Goal: Transaction & Acquisition: Purchase product/service

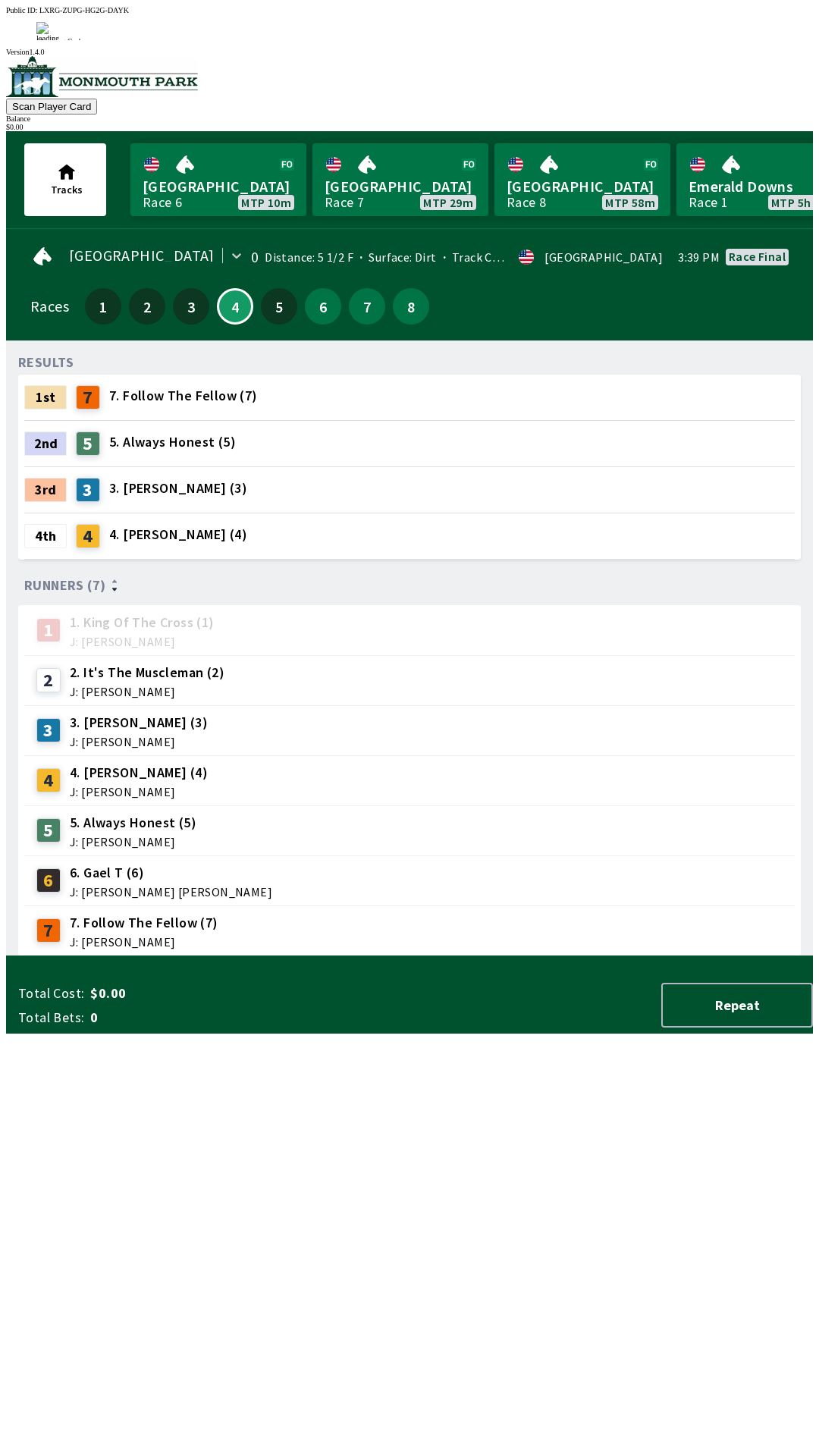
scroll to position [0, 247]
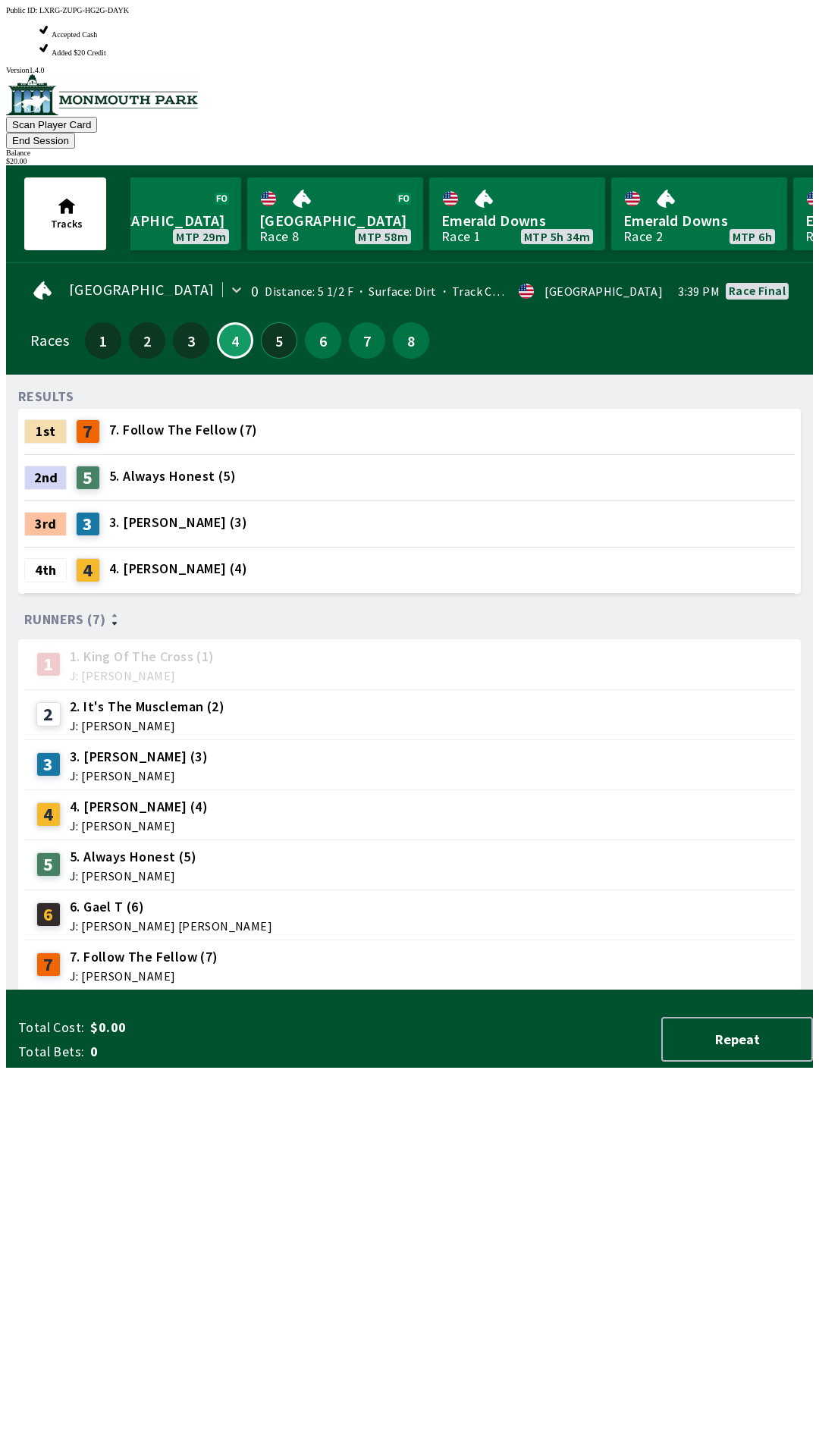
click at [269, 323] on button "5" at bounding box center [279, 341] width 37 height 37
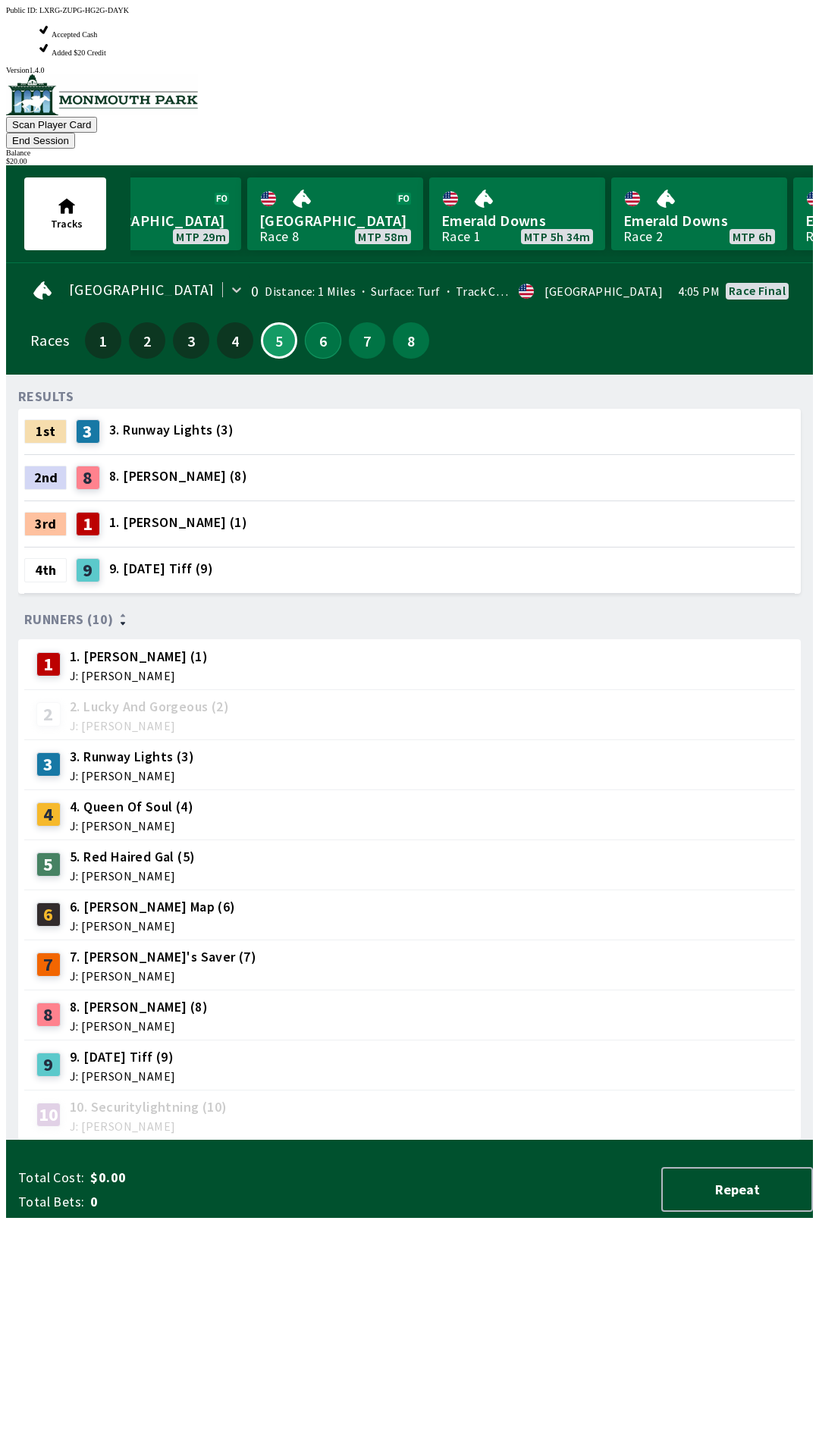
click at [325, 323] on button "6" at bounding box center [323, 341] width 37 height 37
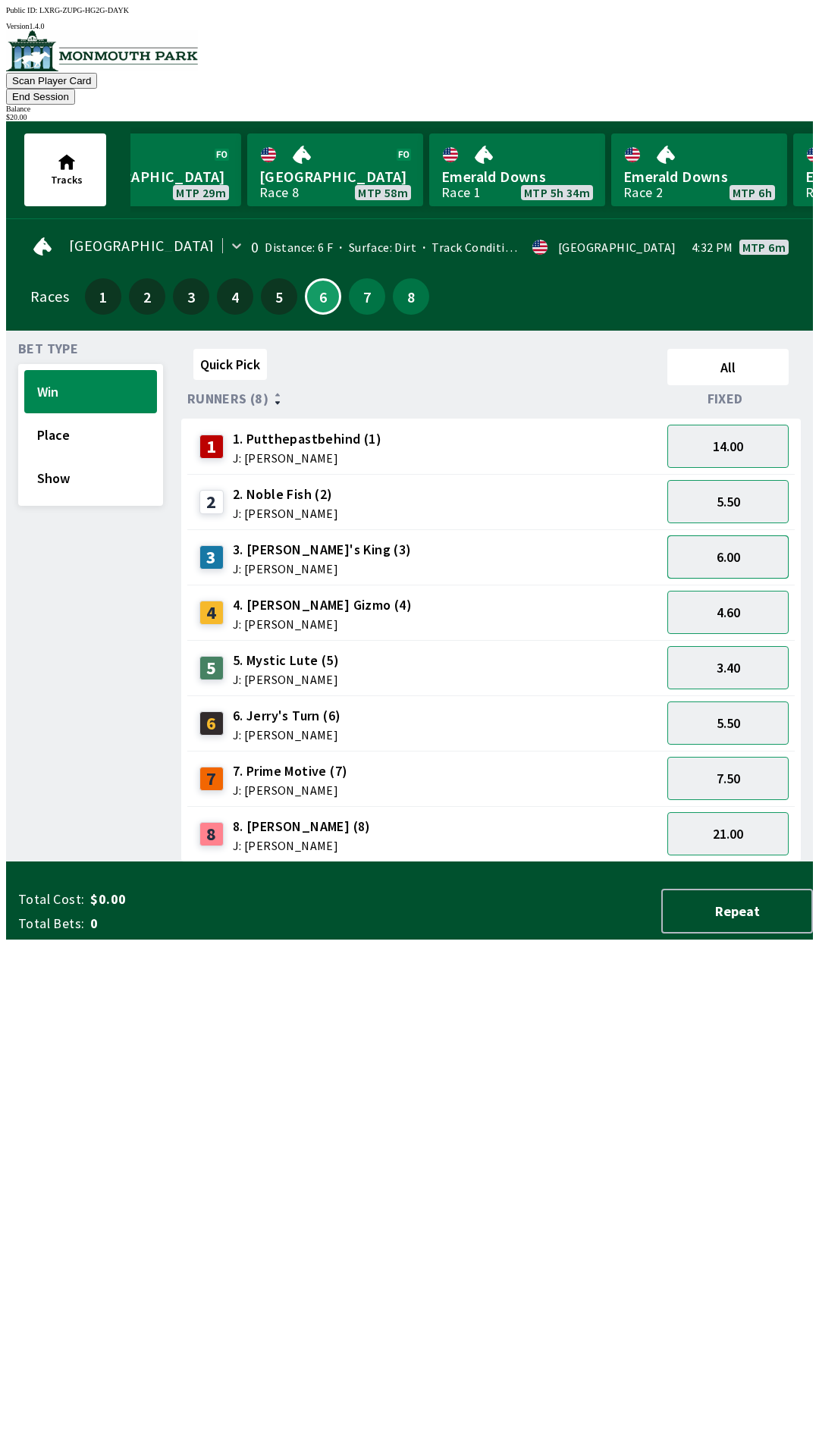
click at [747, 540] on button "6.00" at bounding box center [728, 557] width 121 height 43
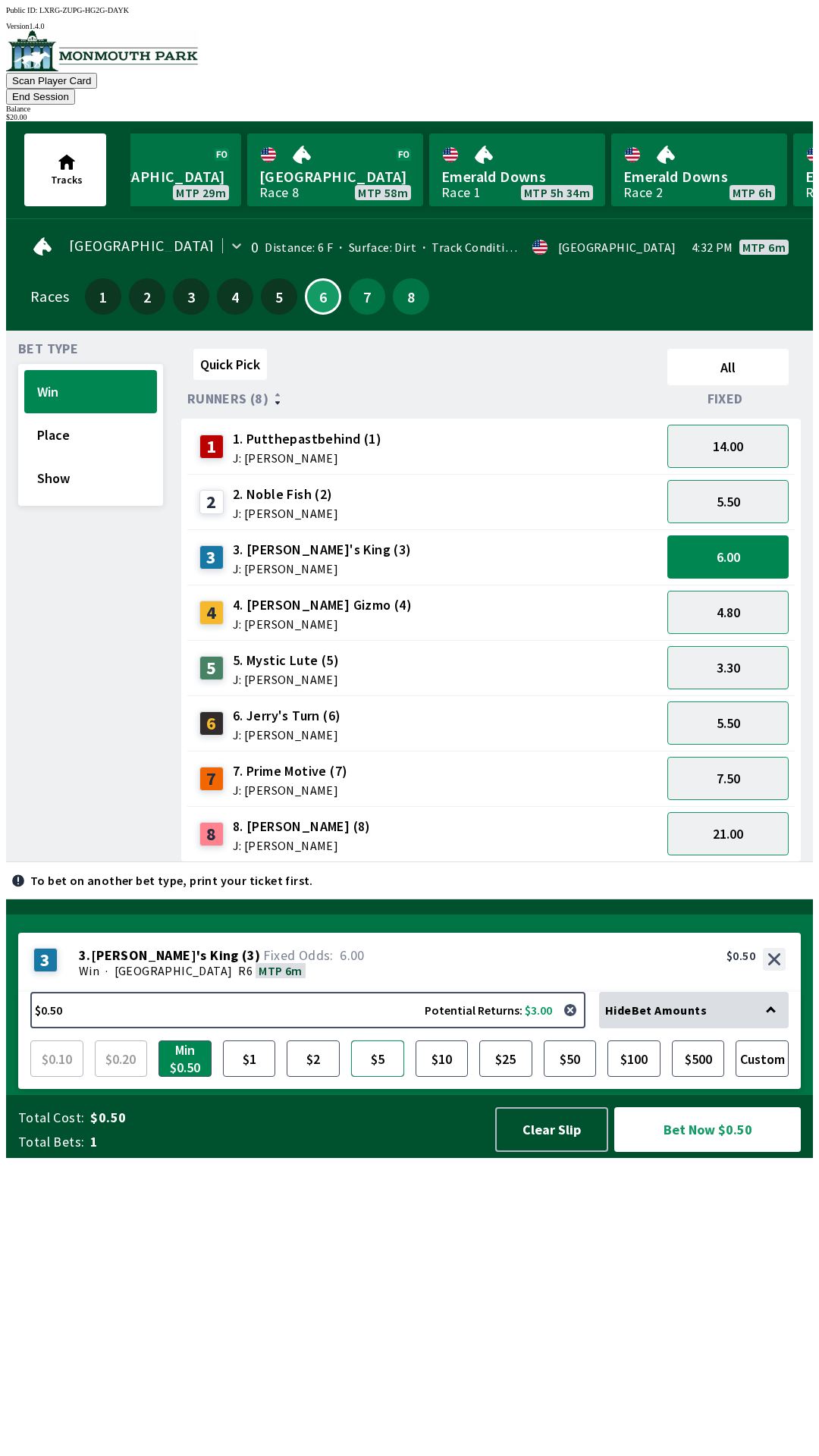
click at [372, 1077] on button "$5" at bounding box center [377, 1059] width 53 height 37
click at [736, 1152] on button "Bet Now $5.00" at bounding box center [708, 1130] width 186 height 45
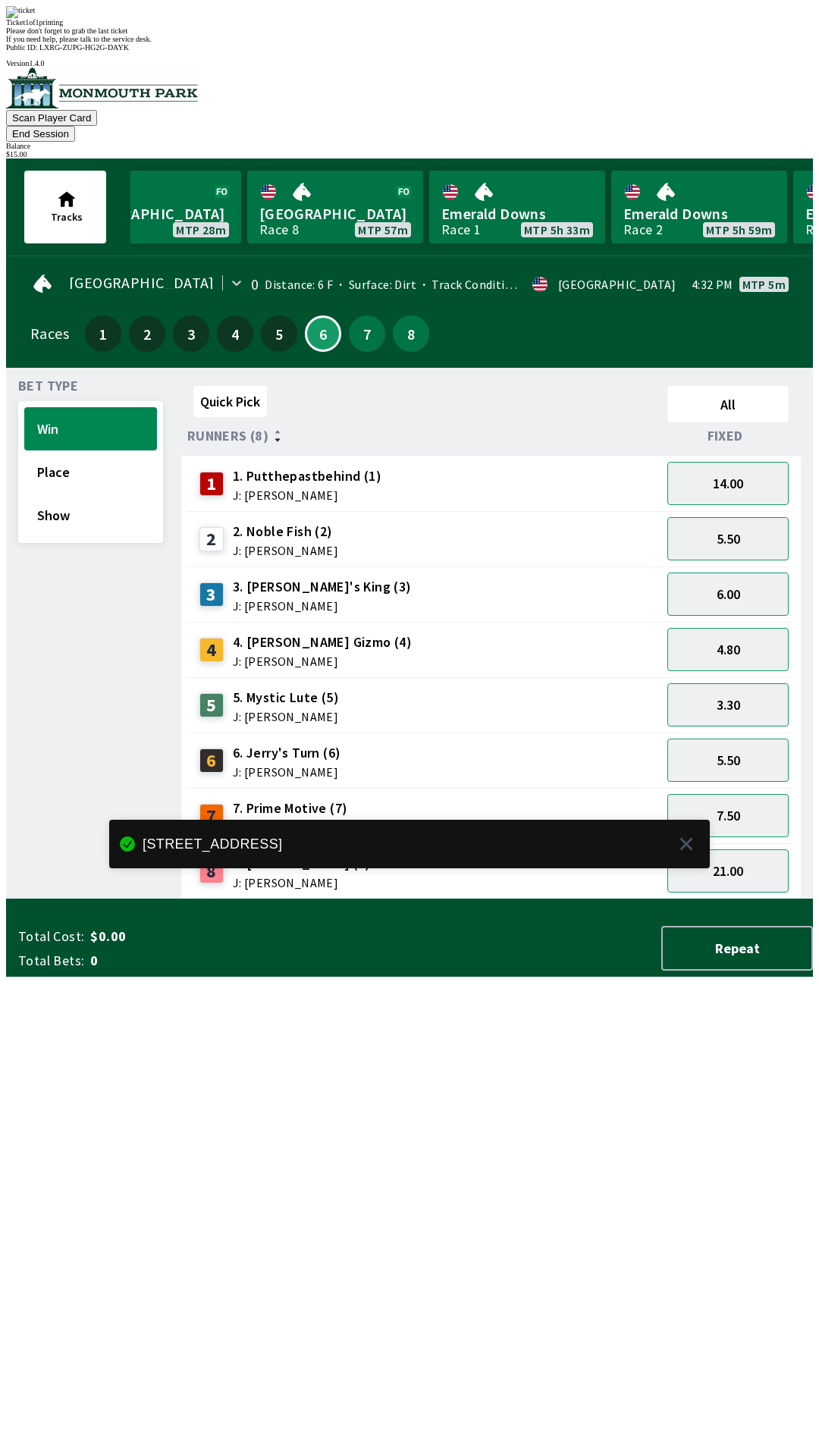
click at [372, 900] on div "Quick Pick All Runners (8) Fixed 1 1. Putthepastbehind (1) J: [PERSON_NAME] 14.…" at bounding box center [497, 639] width 632 height 520
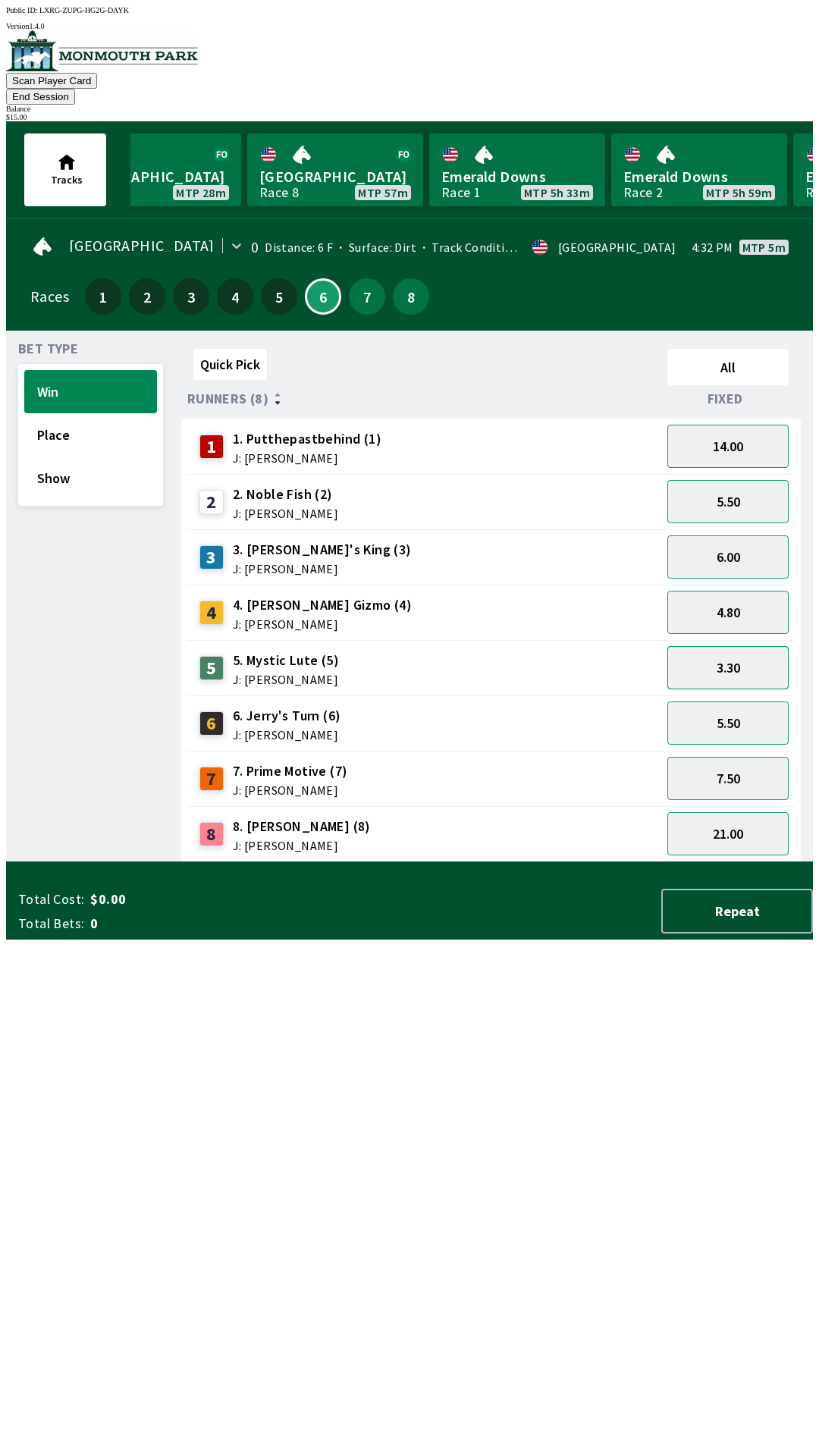
click at [740, 646] on button "3.30" at bounding box center [728, 668] width 121 height 43
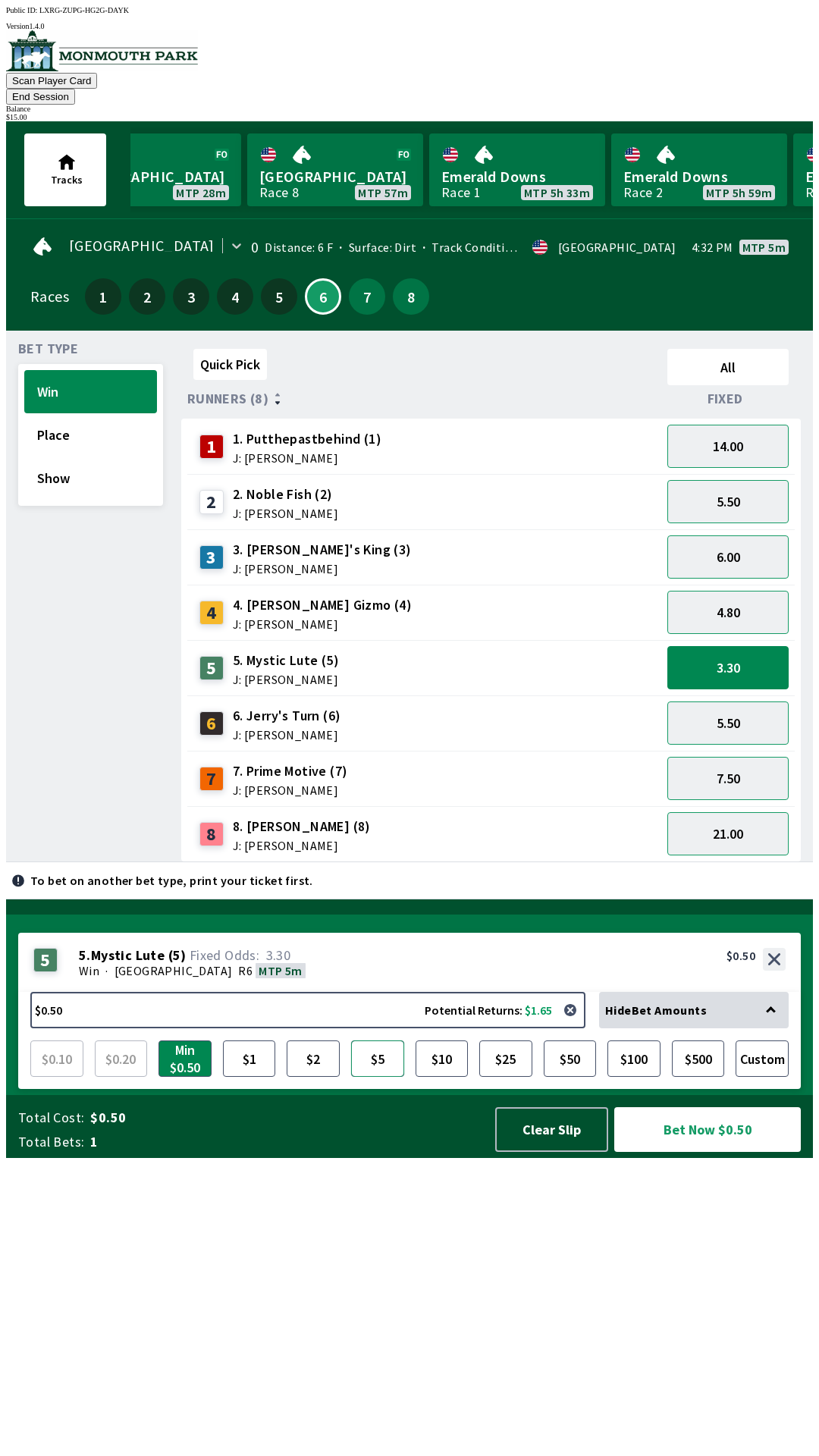
click at [385, 1077] on button "$5" at bounding box center [377, 1059] width 53 height 37
click at [722, 1152] on button "Bet Now $5.00" at bounding box center [708, 1130] width 186 height 45
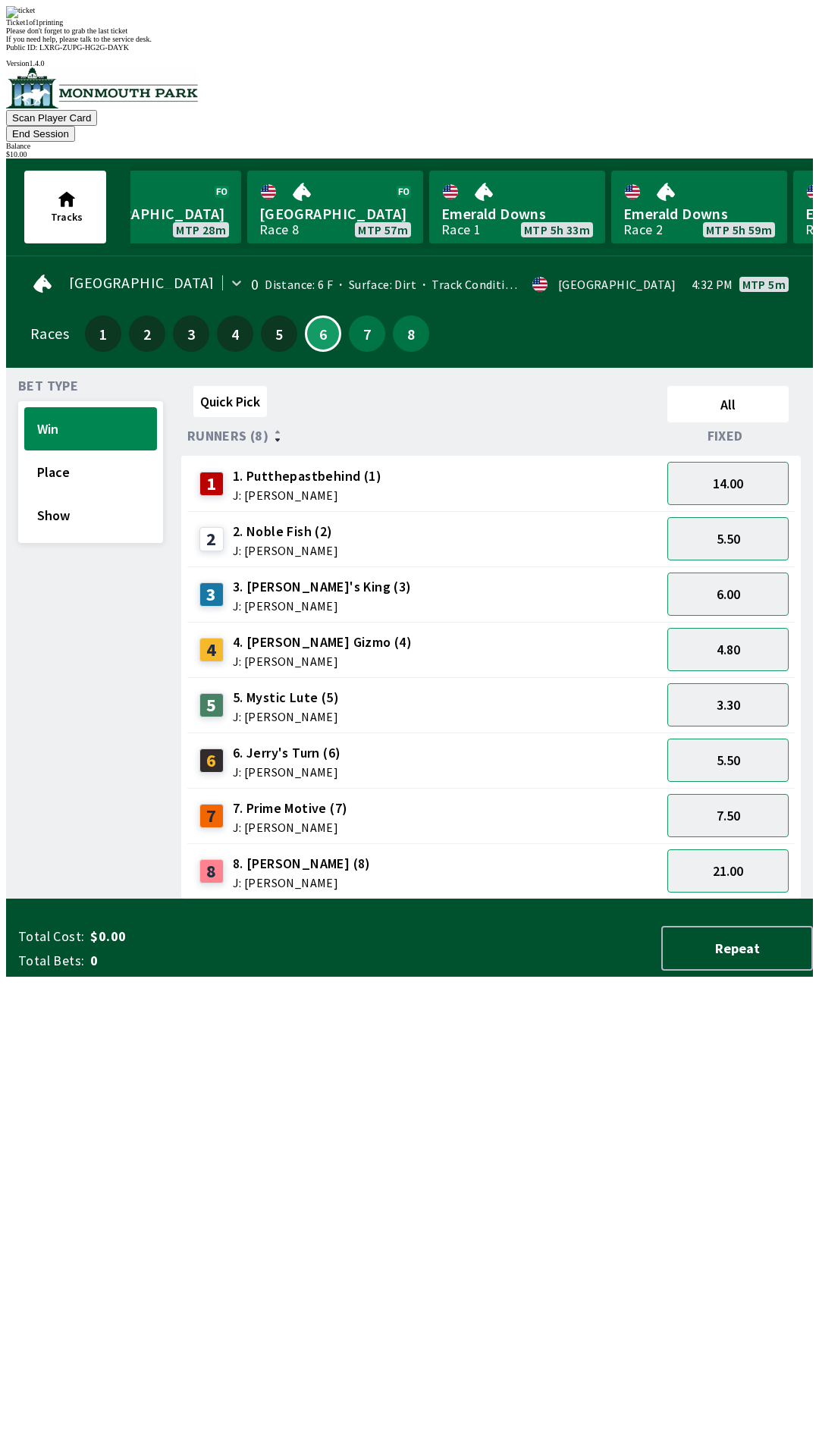
click at [426, 900] on div "Quick Pick All Runners (8) Fixed 1 1. Putthepastbehind (1) J: [PERSON_NAME] 14.…" at bounding box center [497, 639] width 632 height 520
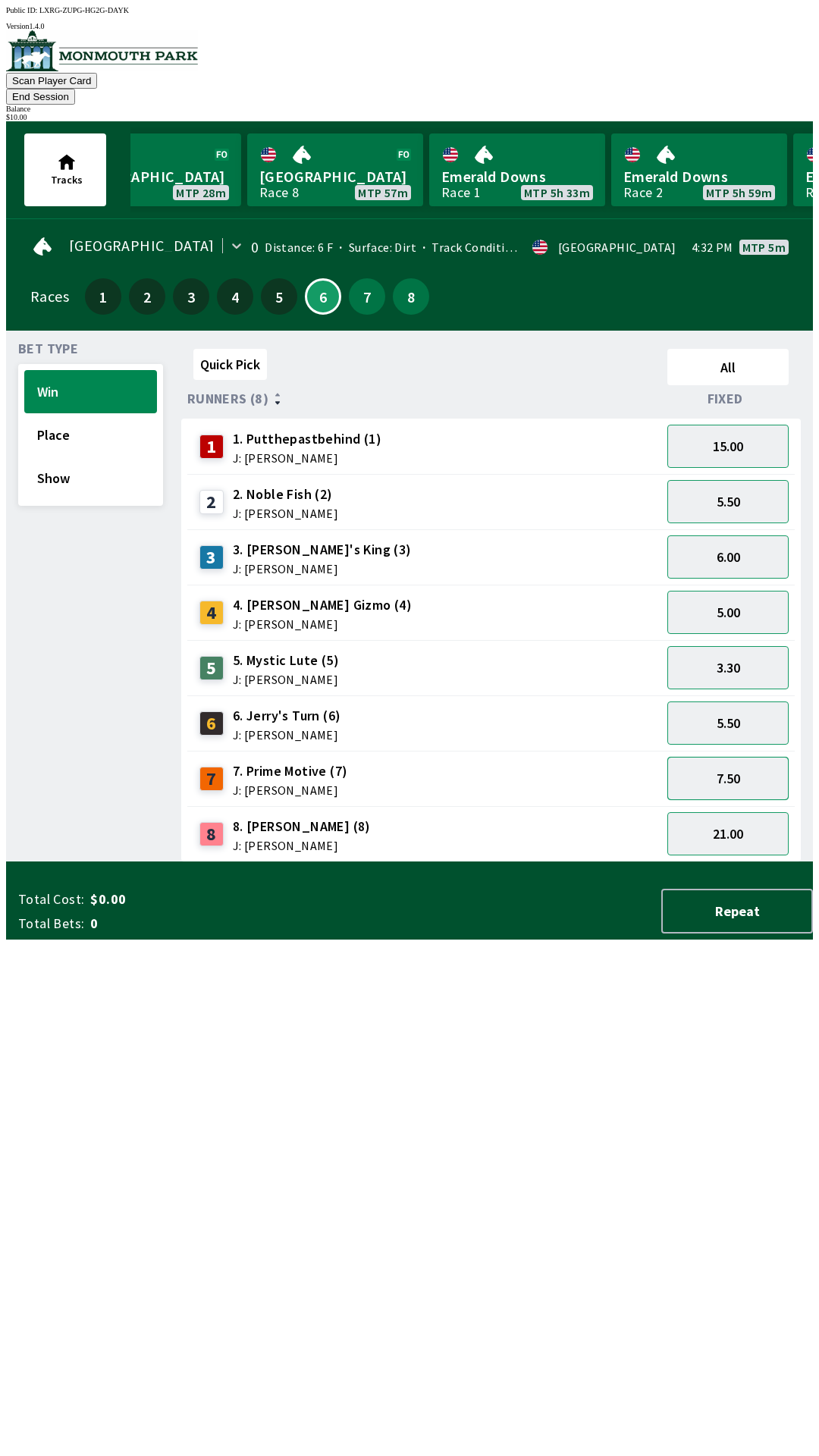
click at [727, 761] on button "7.50" at bounding box center [728, 778] width 121 height 43
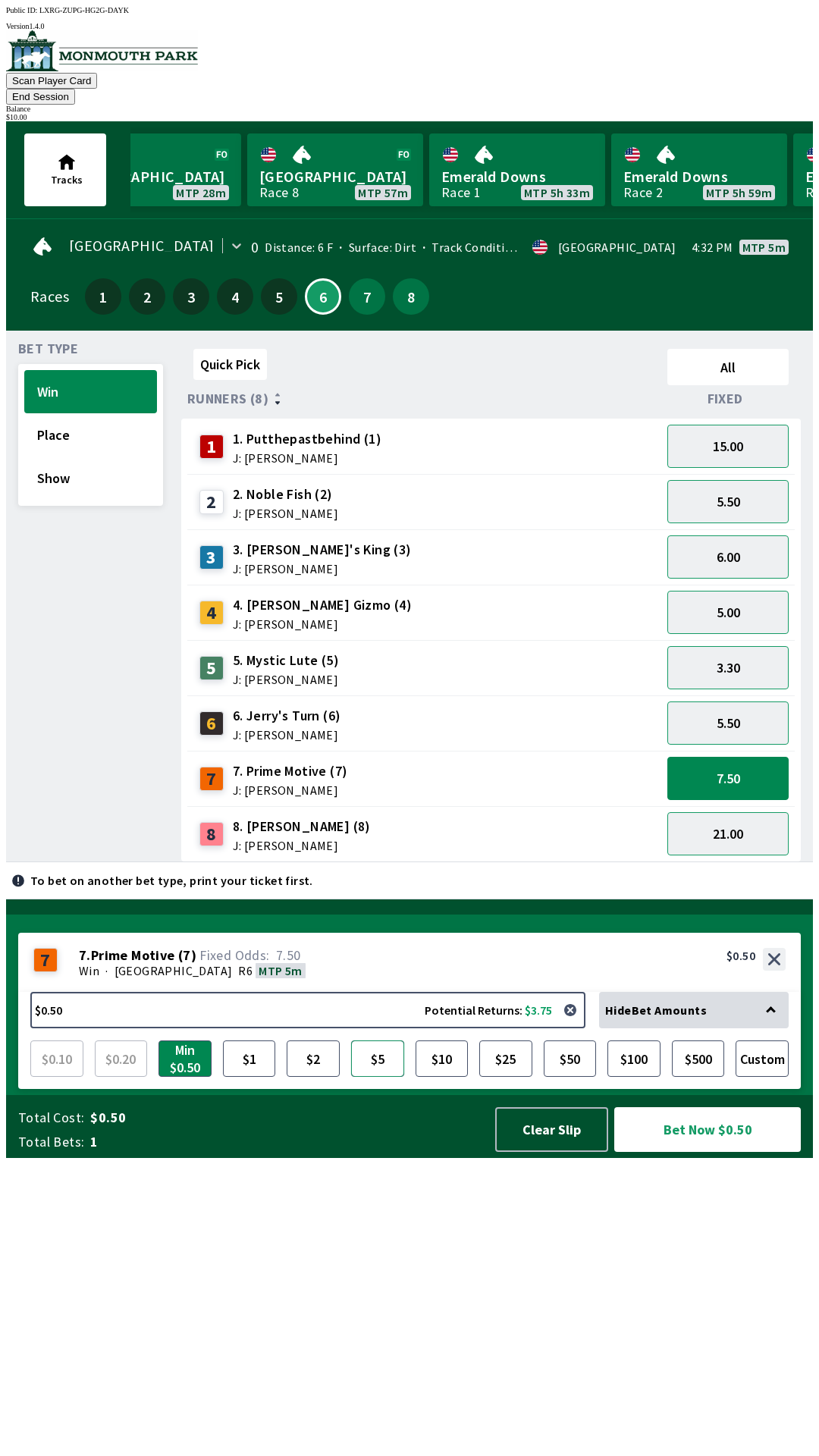
click at [366, 1077] on button "$5" at bounding box center [377, 1059] width 53 height 37
click at [682, 1152] on button "Bet Now $5.00" at bounding box center [708, 1130] width 186 height 45
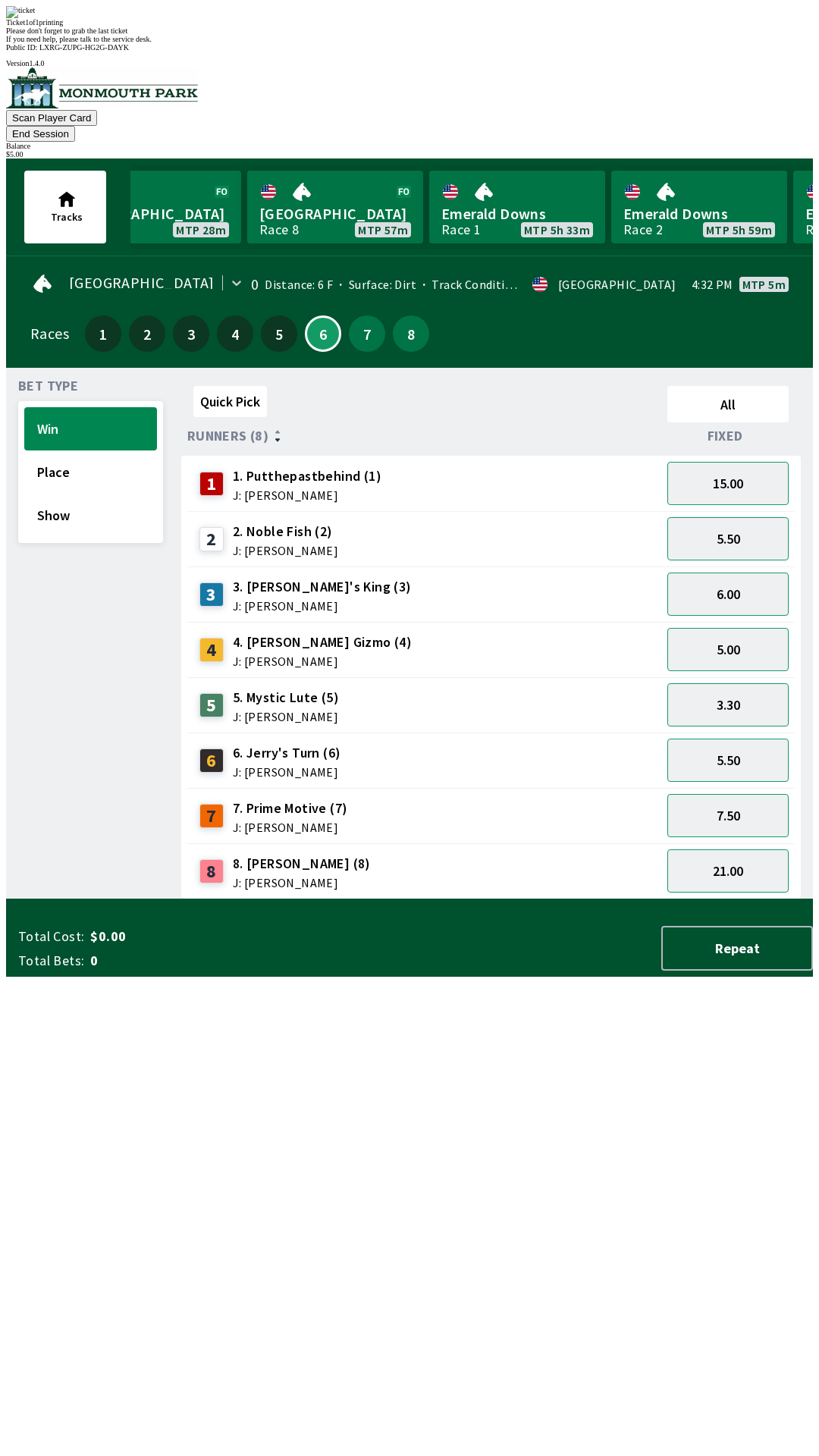
click at [483, 900] on div "Quick Pick All Runners (8) Fixed 1 1. Putthepastbehind (1) J: [PERSON_NAME] 15.…" at bounding box center [497, 639] width 632 height 520
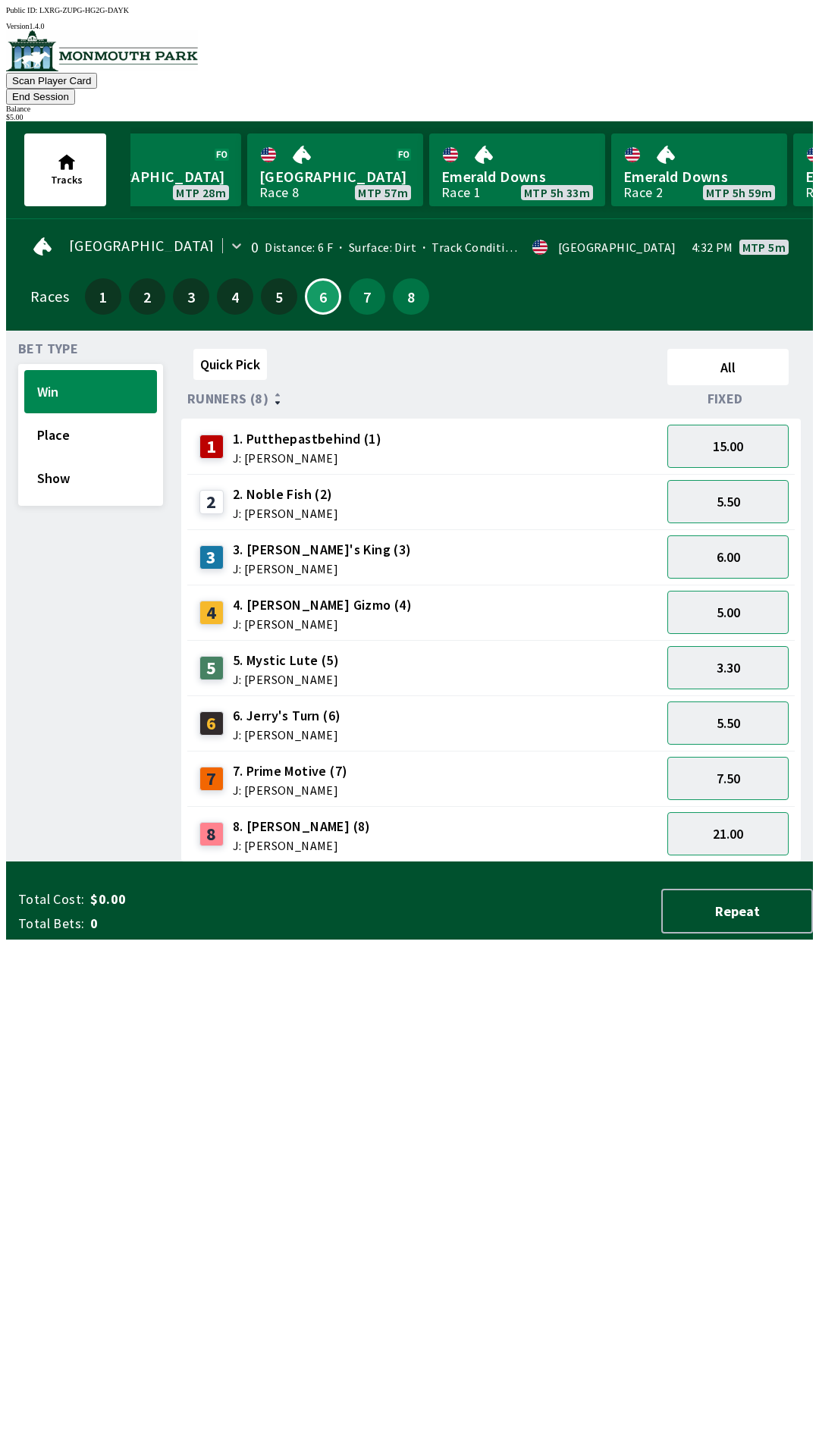
click at [75, 89] on button "End Session" at bounding box center [40, 96] width 69 height 16
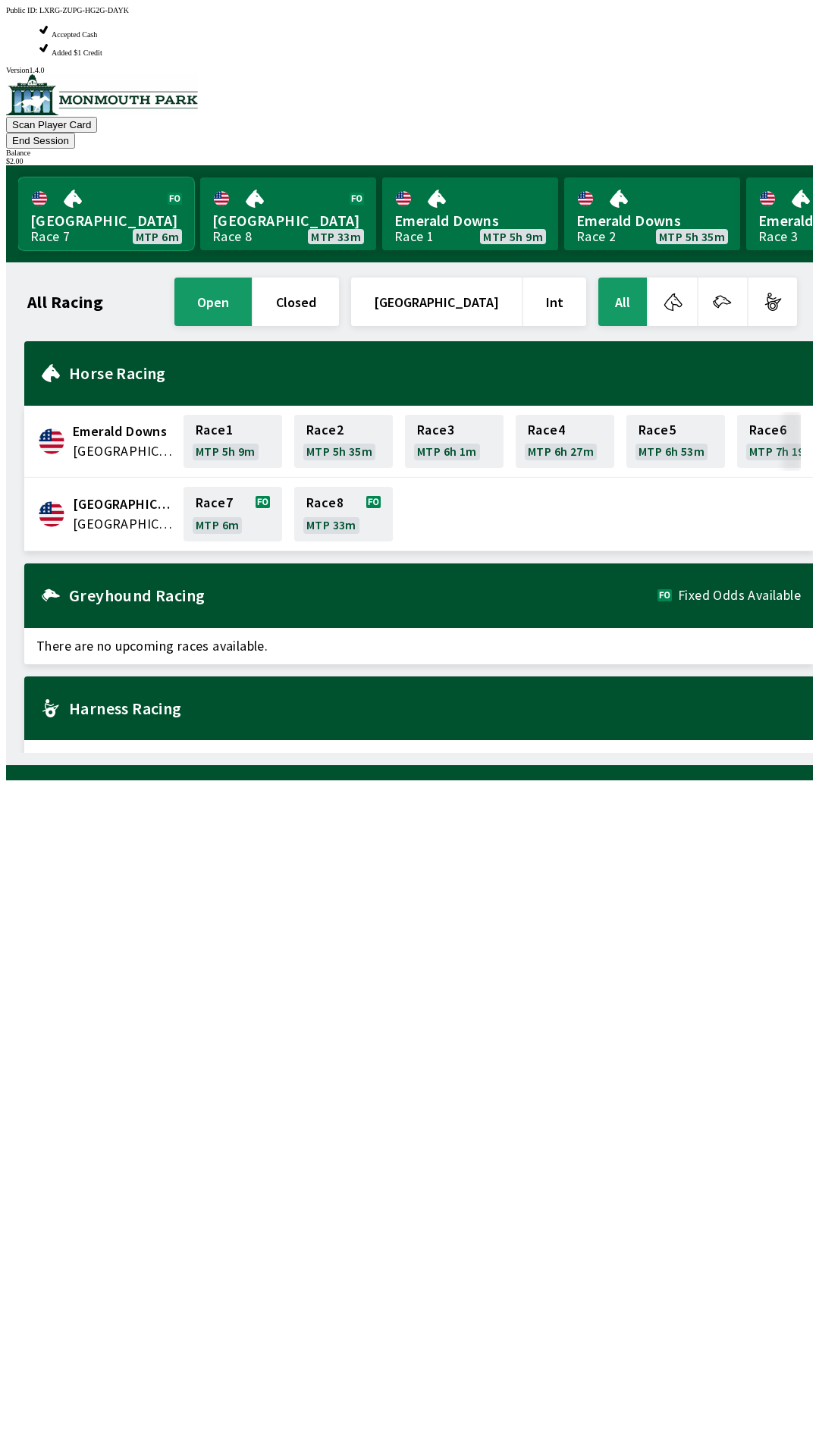
click at [156, 177] on link "[GEOGRAPHIC_DATA] Race 7 MTP 6m" at bounding box center [106, 214] width 176 height 73
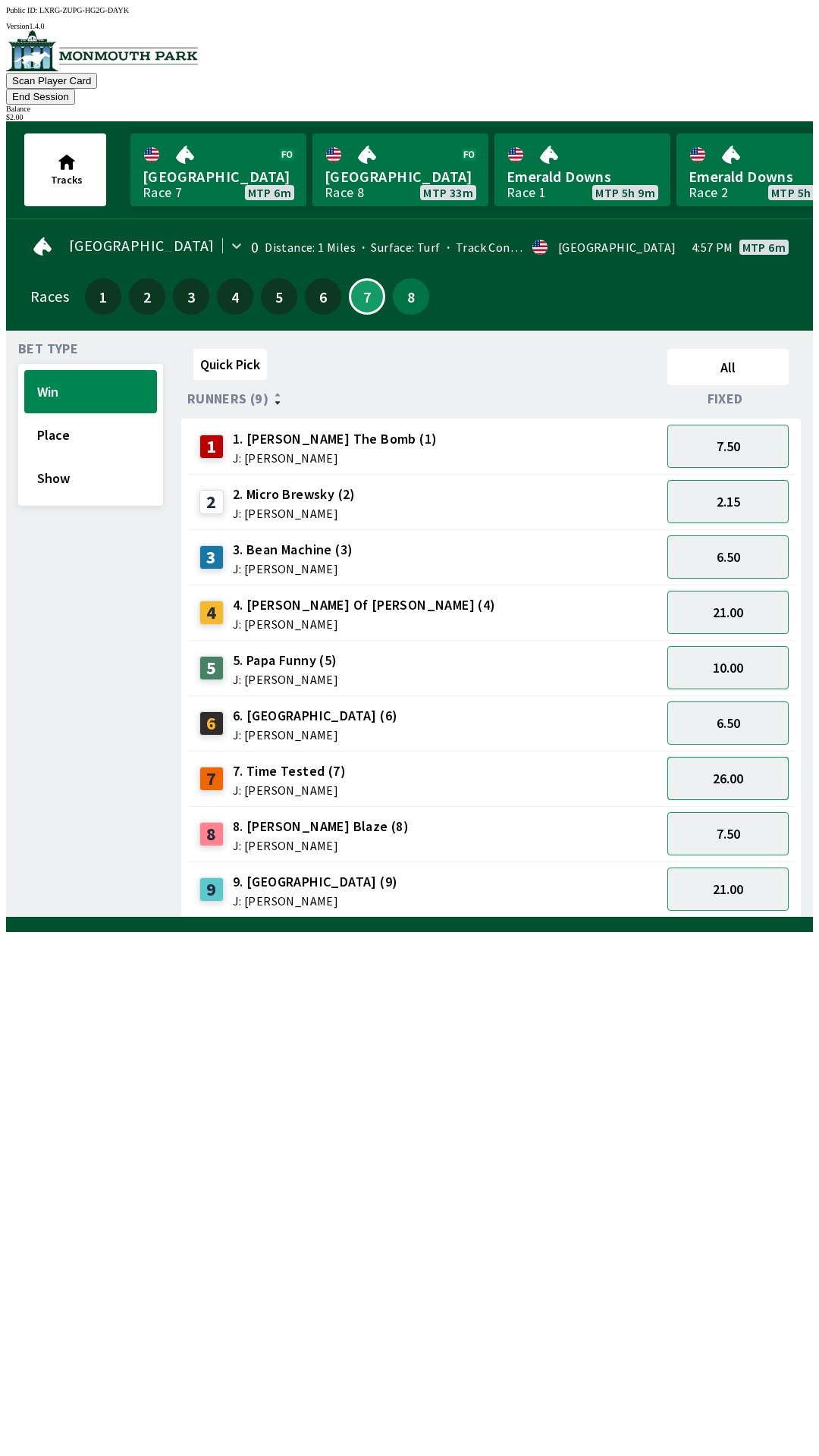
click at [744, 763] on button "26.00" at bounding box center [728, 778] width 121 height 43
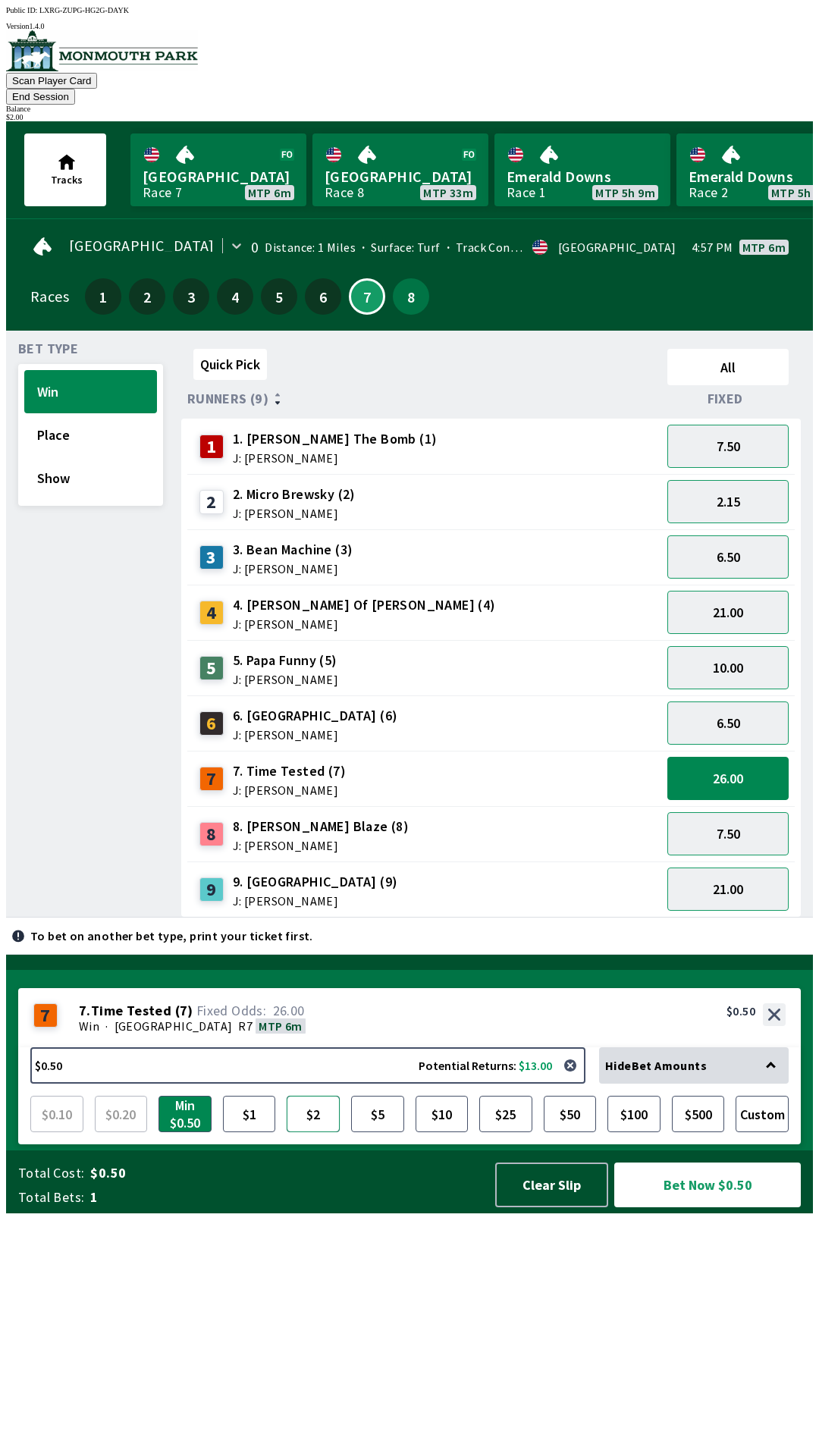
click at [313, 1133] on button "$2" at bounding box center [313, 1114] width 53 height 37
click at [733, 1207] on button "Bet Now $2.00" at bounding box center [708, 1185] width 186 height 45
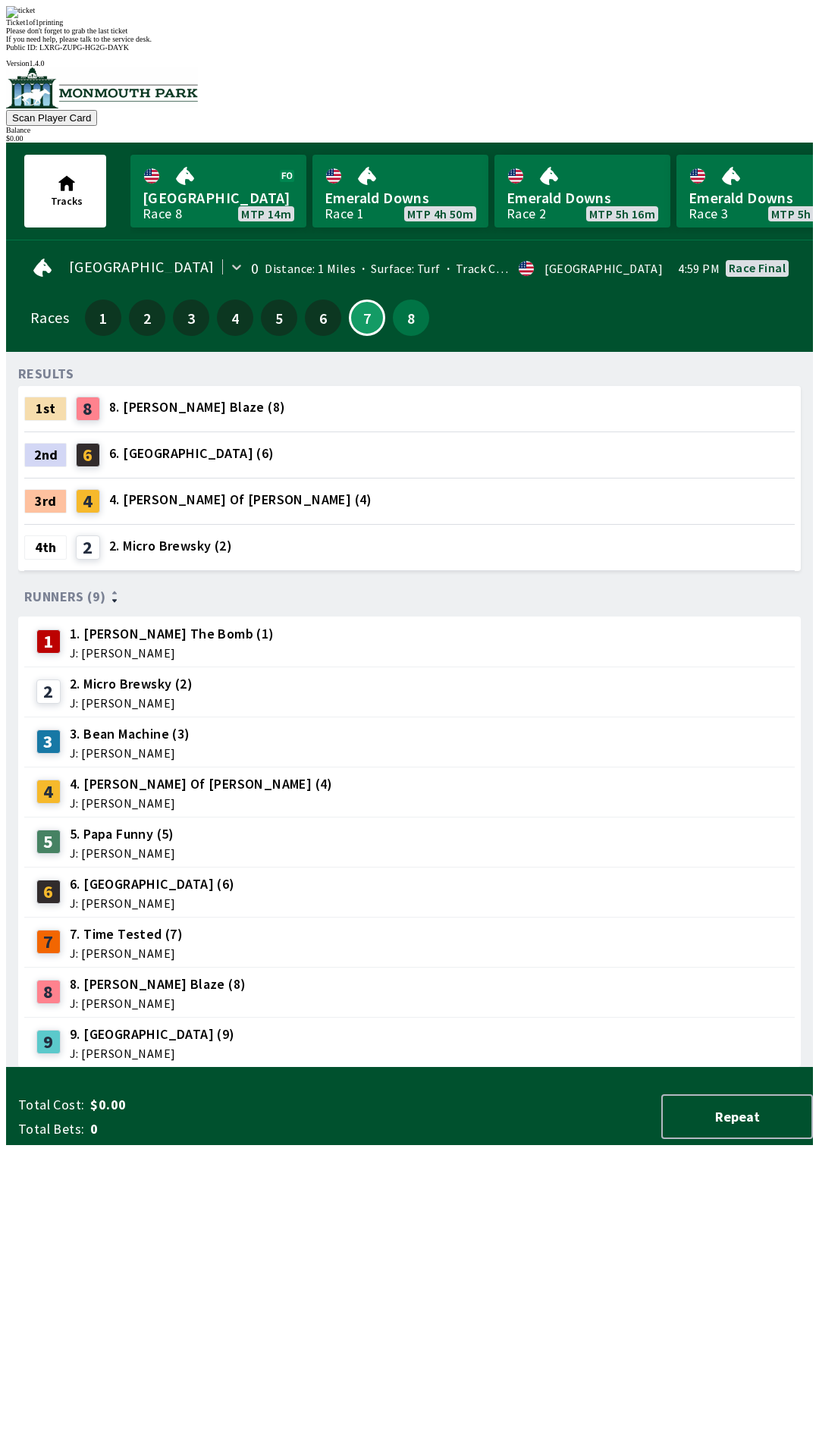
click at [415, 1068] on div "RESULTS 1st 8 8. [PERSON_NAME] Blaze (8) 2nd 6 6. [GEOGRAPHIC_DATA] (6) 3rd 4 4…" at bounding box center [416, 716] width 795 height 704
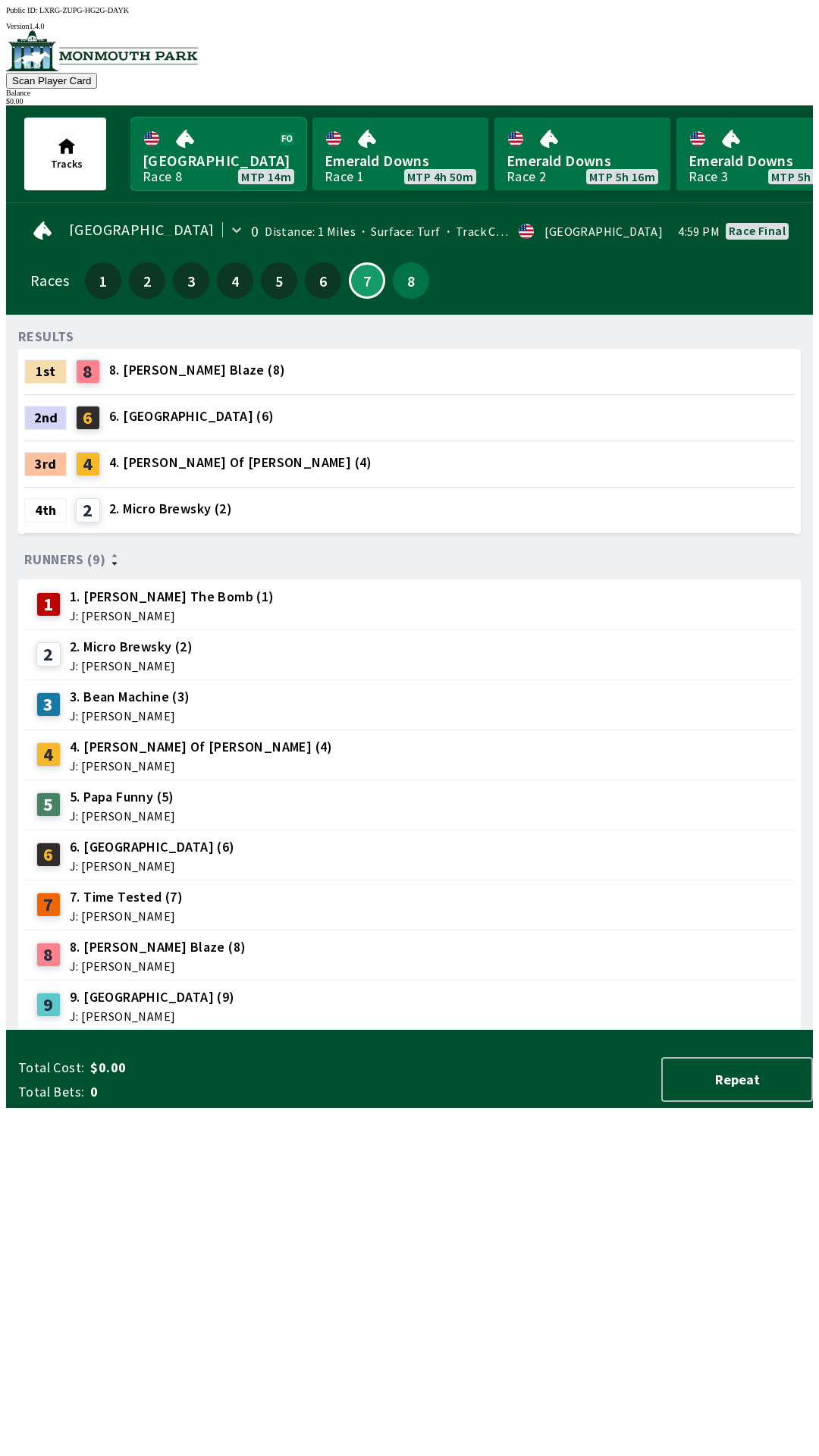
click at [224, 165] on link "[GEOGRAPHIC_DATA] Race 8 MTP 14m" at bounding box center [219, 154] width 176 height 73
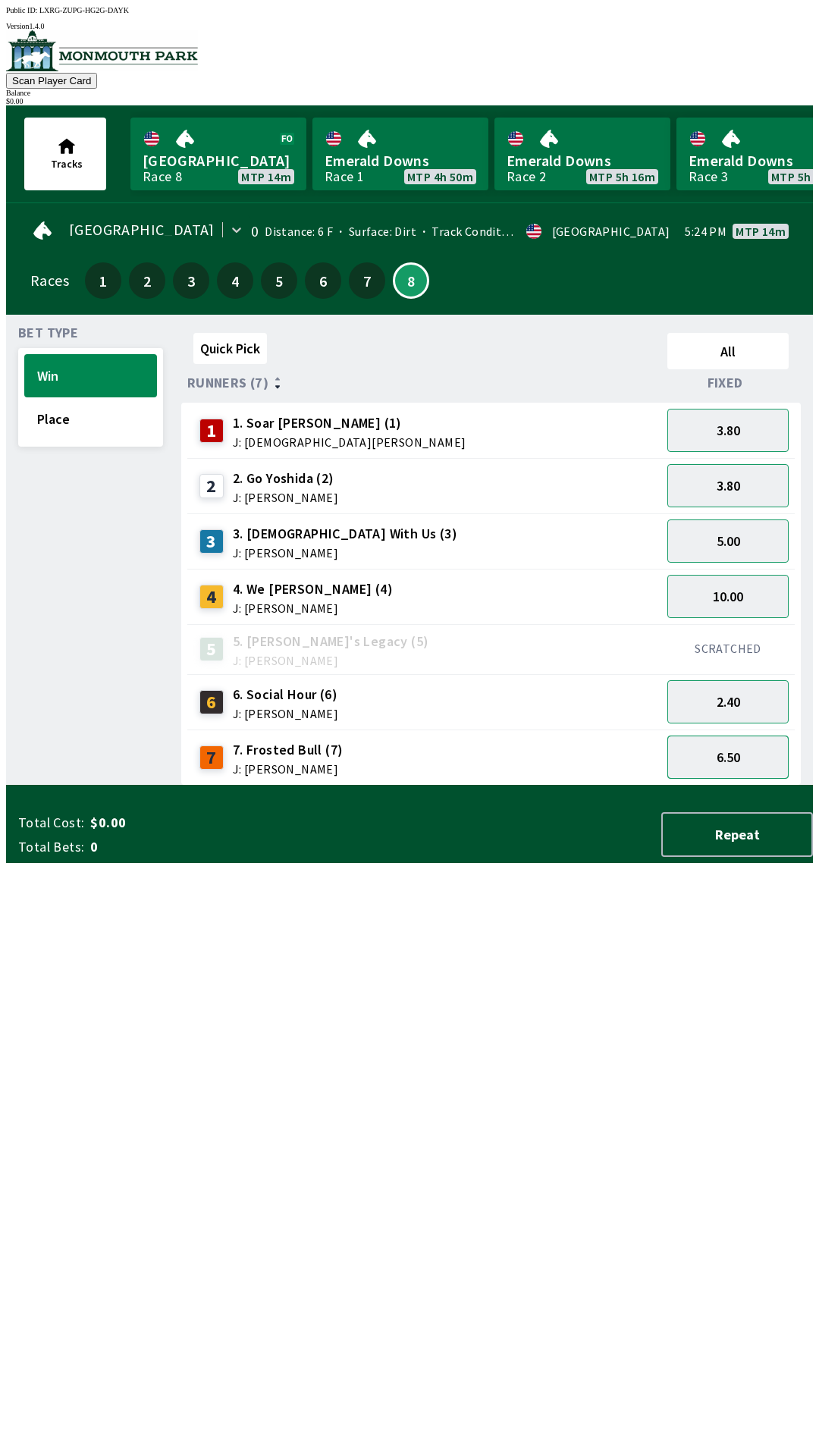
click at [737, 763] on button "6.50" at bounding box center [728, 758] width 121 height 43
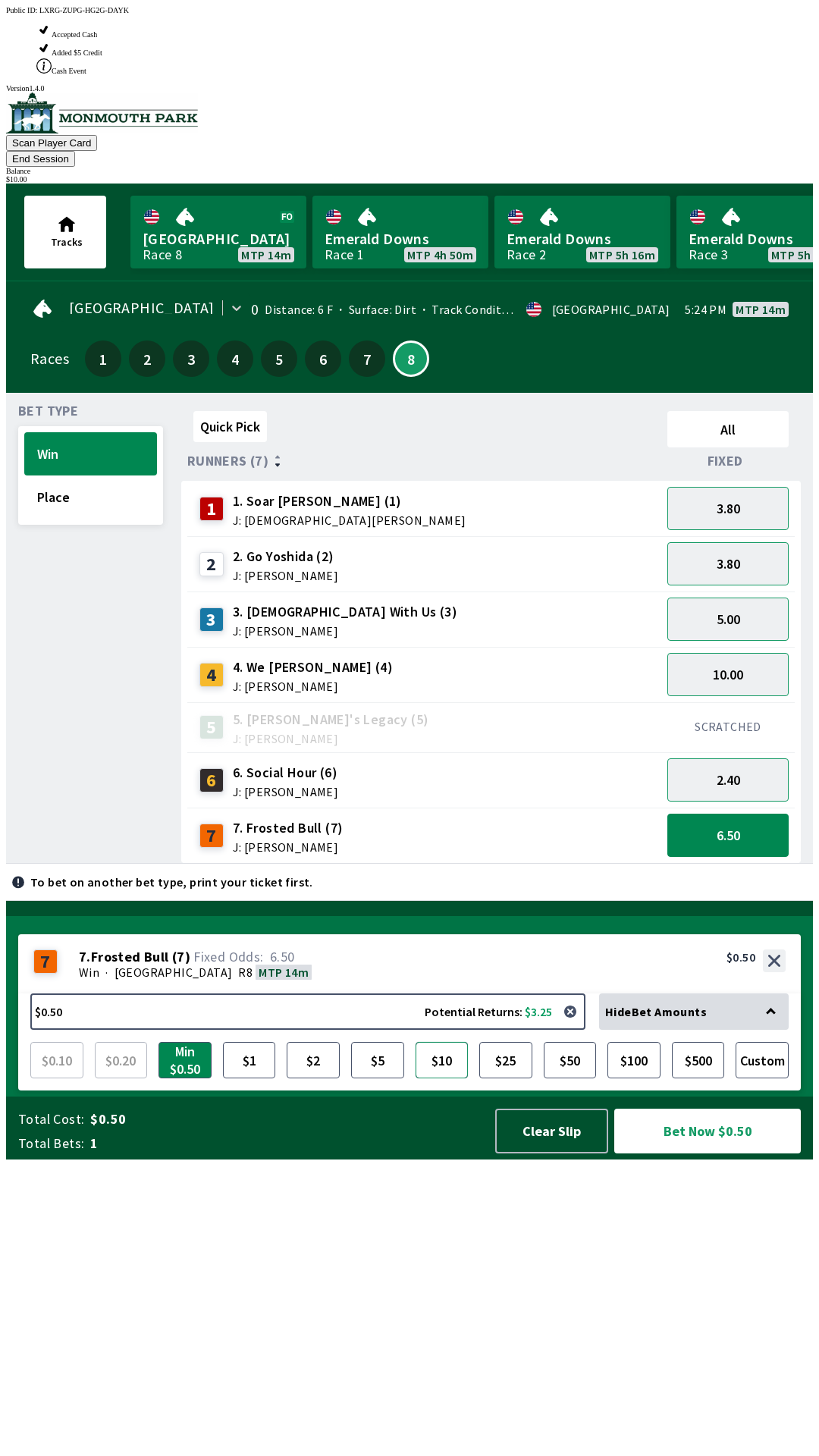
click at [437, 1078] on button "$10" at bounding box center [442, 1060] width 53 height 37
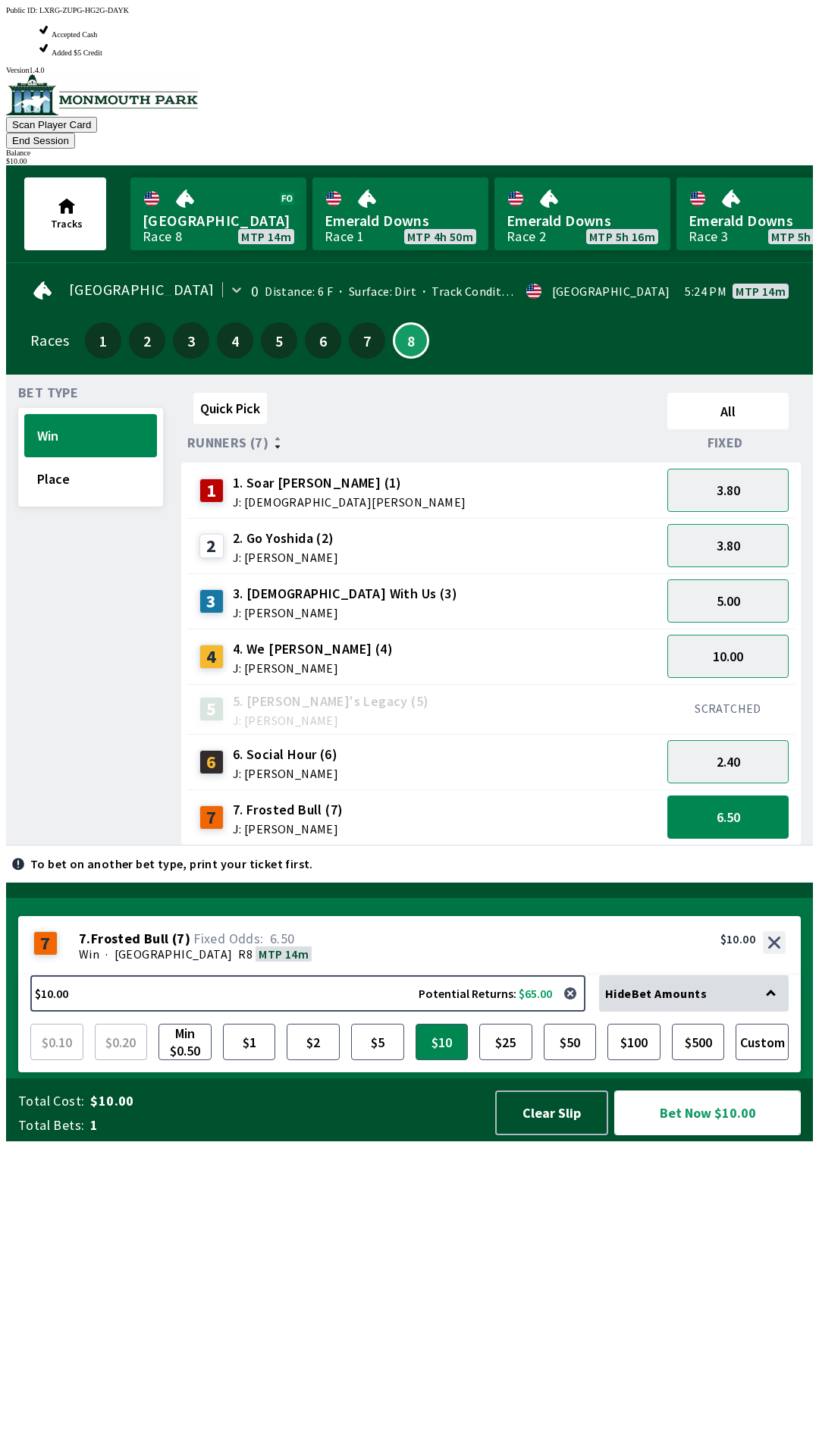
click at [743, 1136] on button "Bet Now $10.00" at bounding box center [708, 1113] width 186 height 45
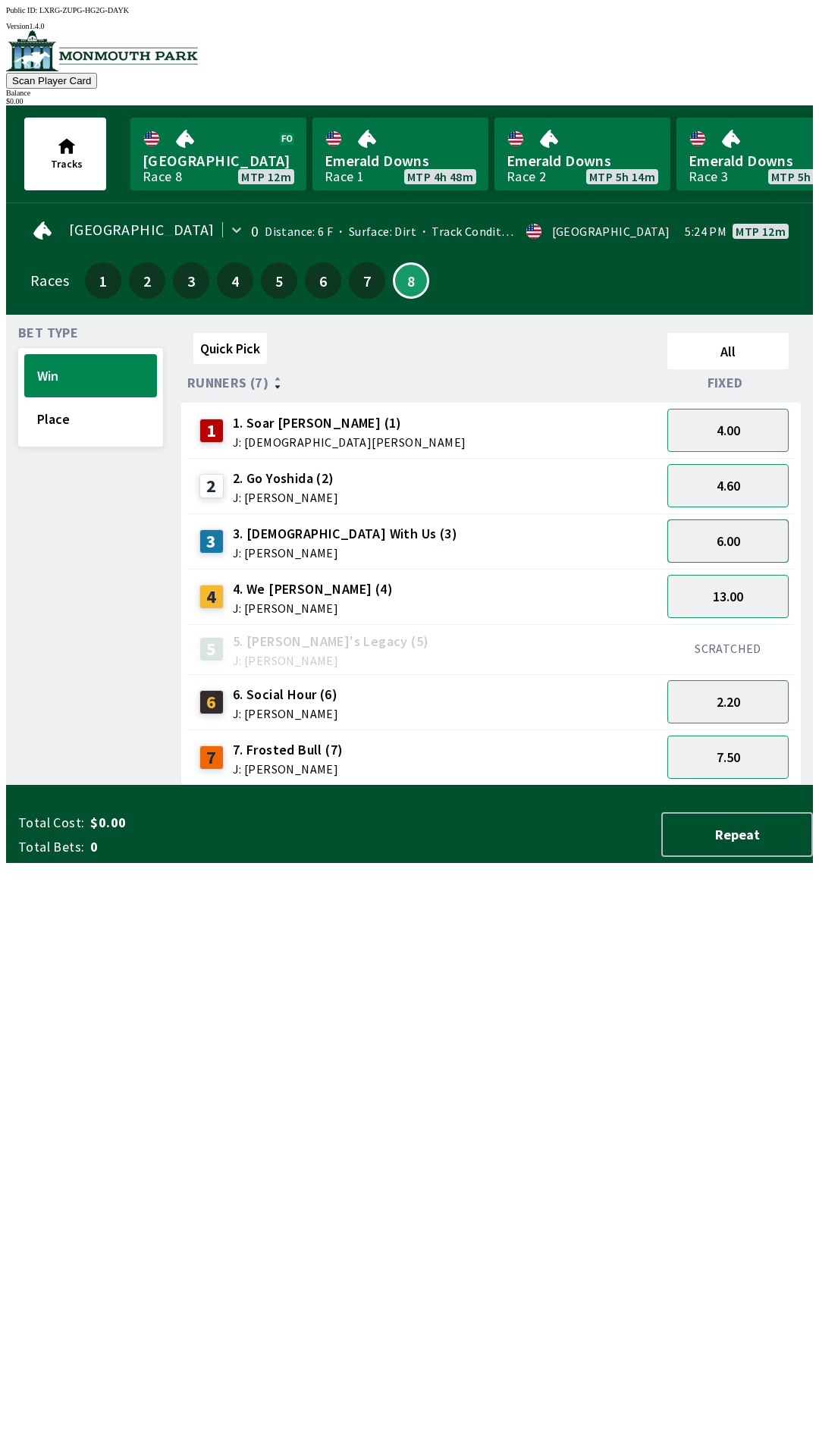
click at [722, 545] on button "6.00" at bounding box center [728, 541] width 121 height 43
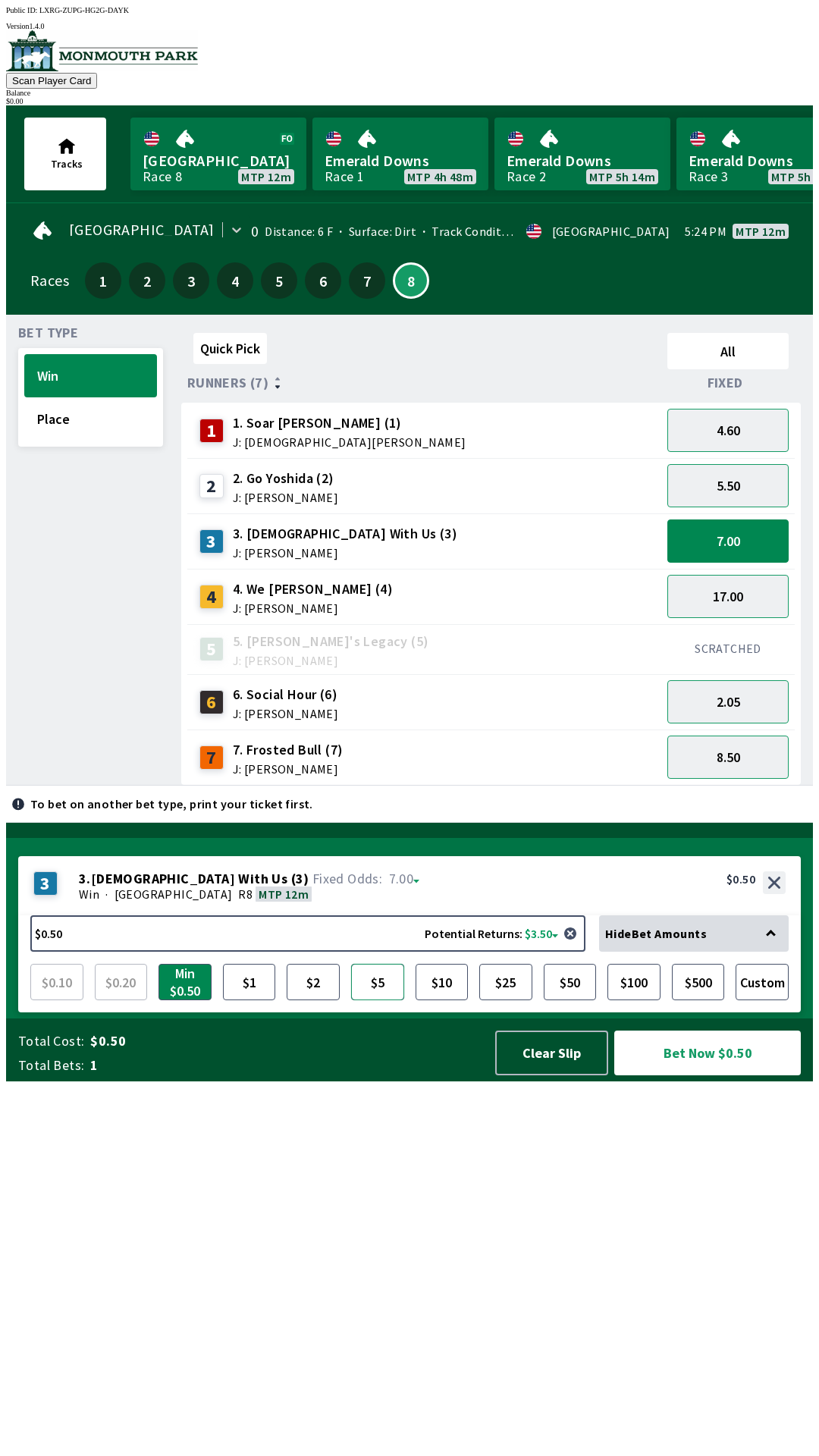
click at [387, 1000] on button "$5" at bounding box center [377, 982] width 53 height 37
click at [428, 1000] on button "$10" at bounding box center [442, 982] width 53 height 37
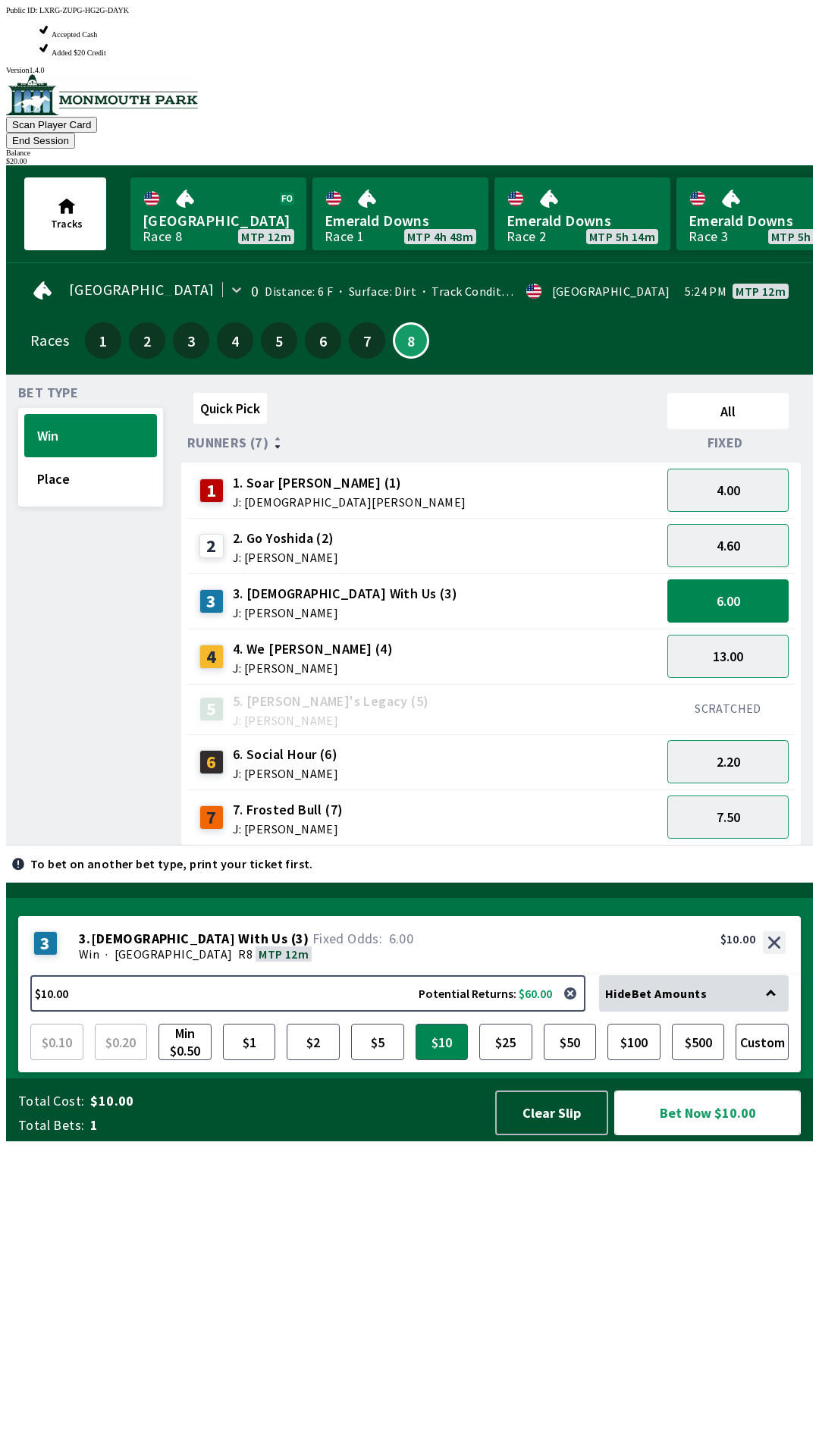
click at [686, 1136] on button "Bet Now $10.00" at bounding box center [708, 1113] width 186 height 45
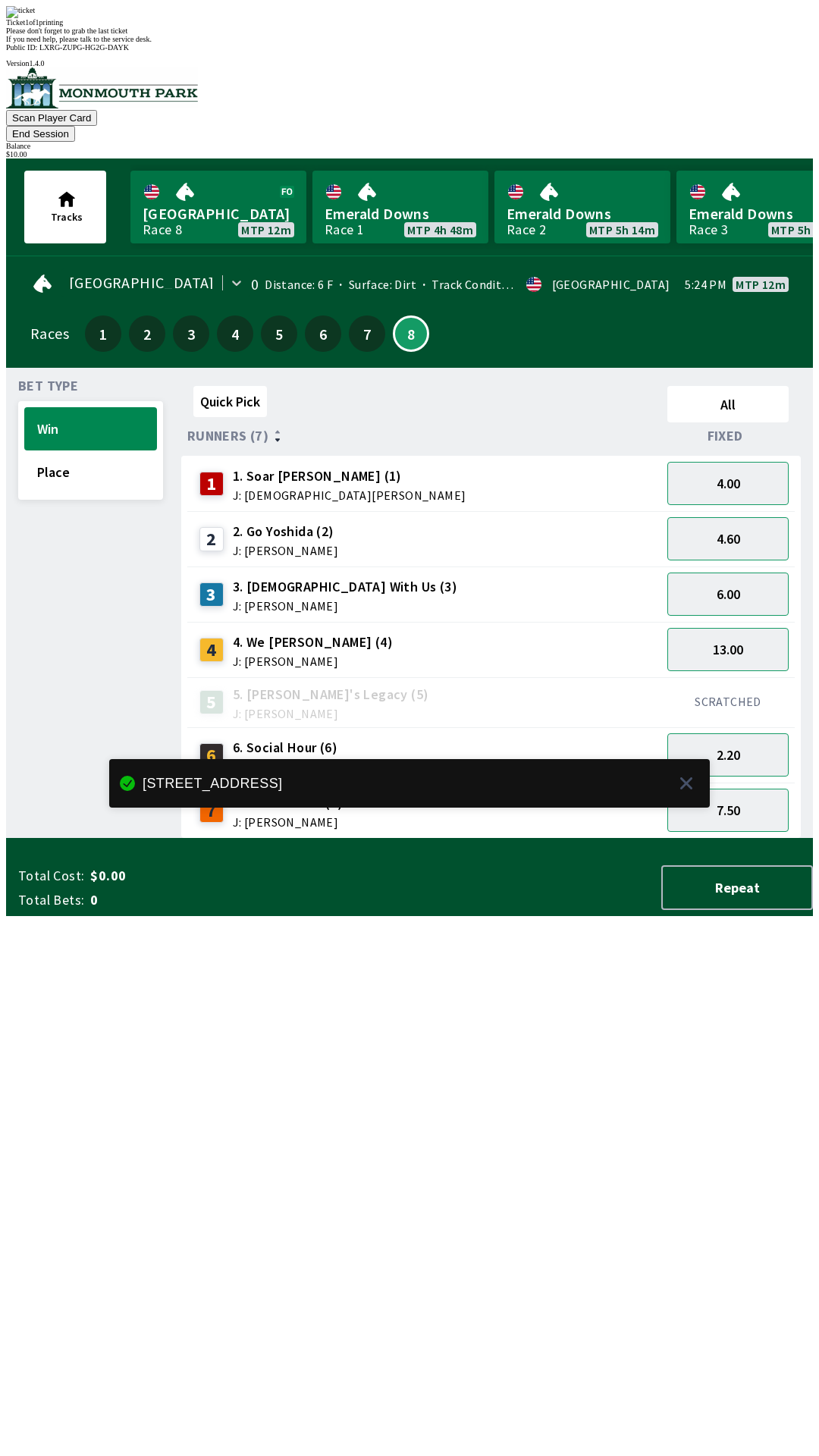
click at [590, 566] on div "3 3. [DEMOGRAPHIC_DATA] With Us (3) J: [PERSON_NAME]" at bounding box center [424, 594] width 474 height 56
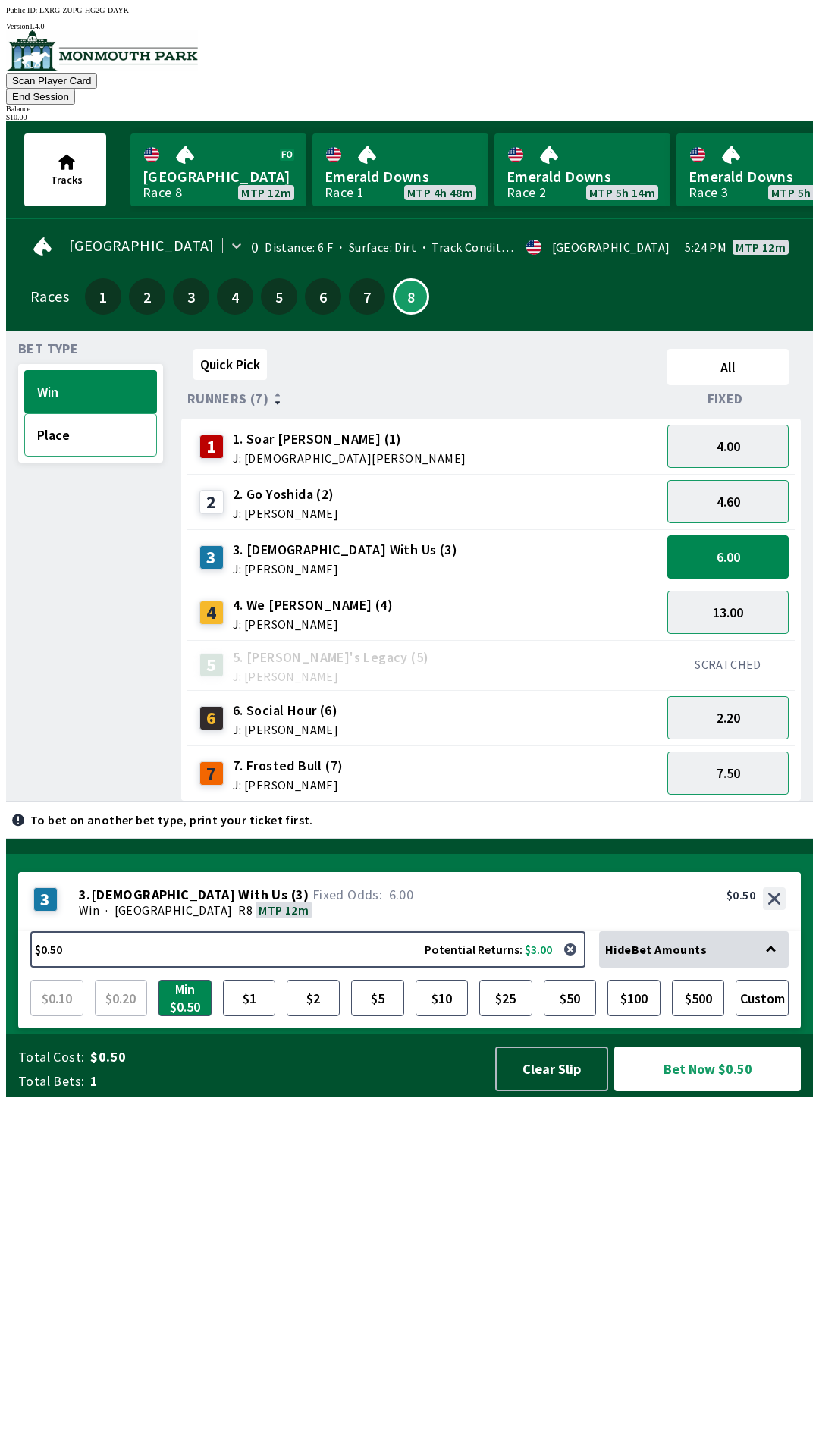
click at [76, 422] on button "Place" at bounding box center [91, 435] width 133 height 43
click at [709, 544] on button "6.00" at bounding box center [728, 557] width 121 height 43
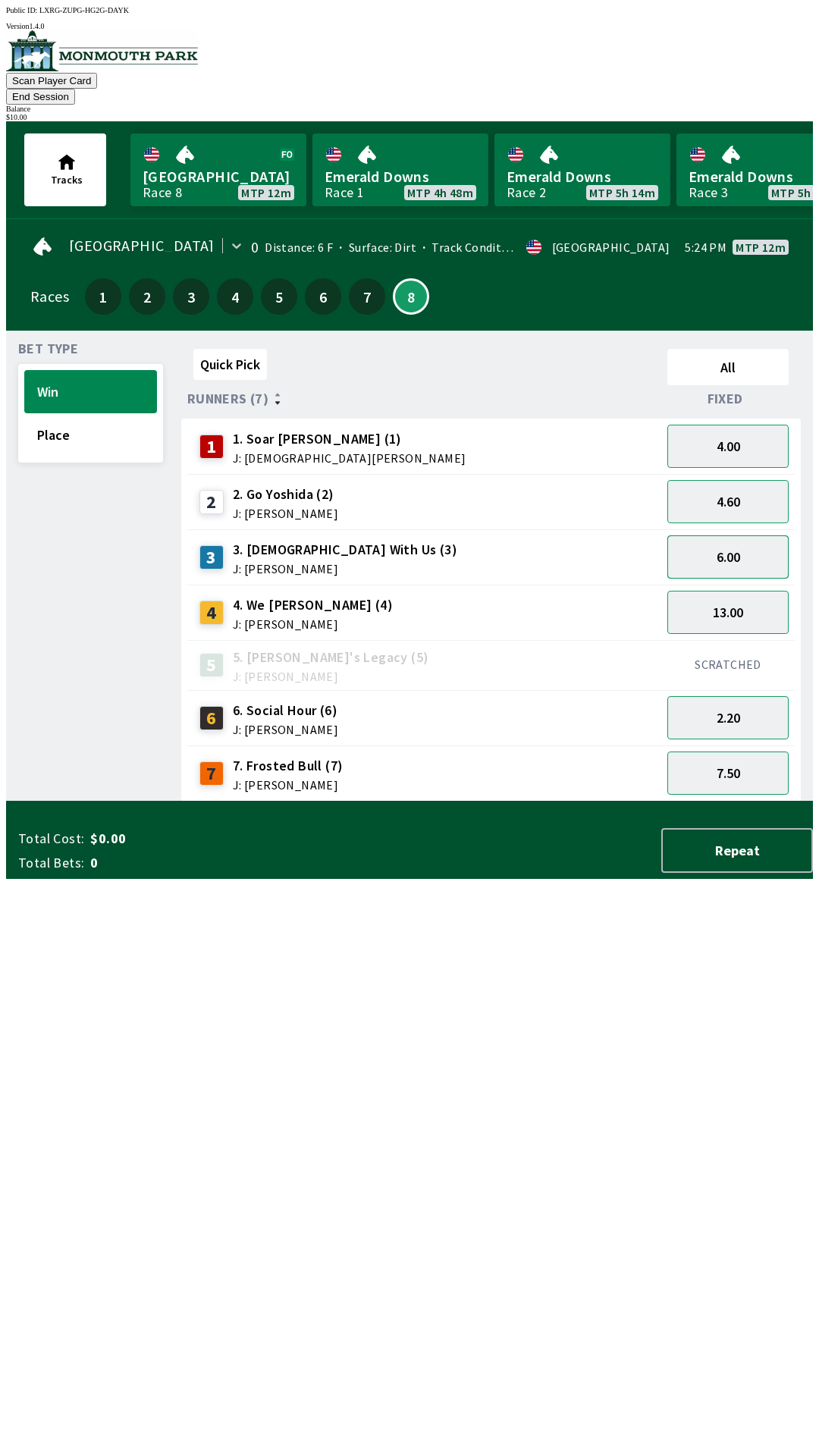
click at [708, 549] on button "6.00" at bounding box center [728, 557] width 121 height 43
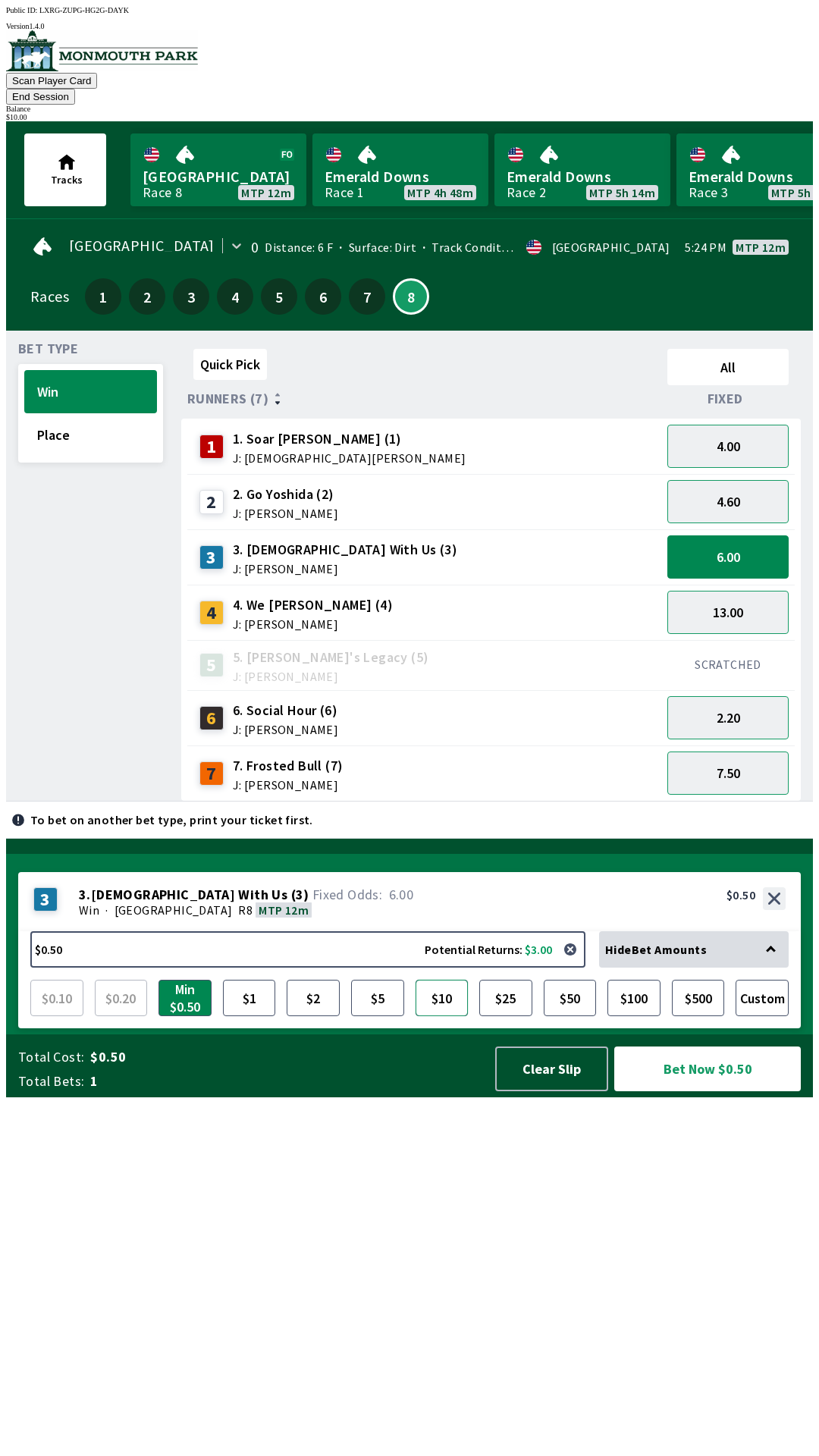
click at [445, 1016] on button "$10" at bounding box center [442, 999] width 53 height 37
click at [57, 429] on button "Place" at bounding box center [91, 435] width 133 height 43
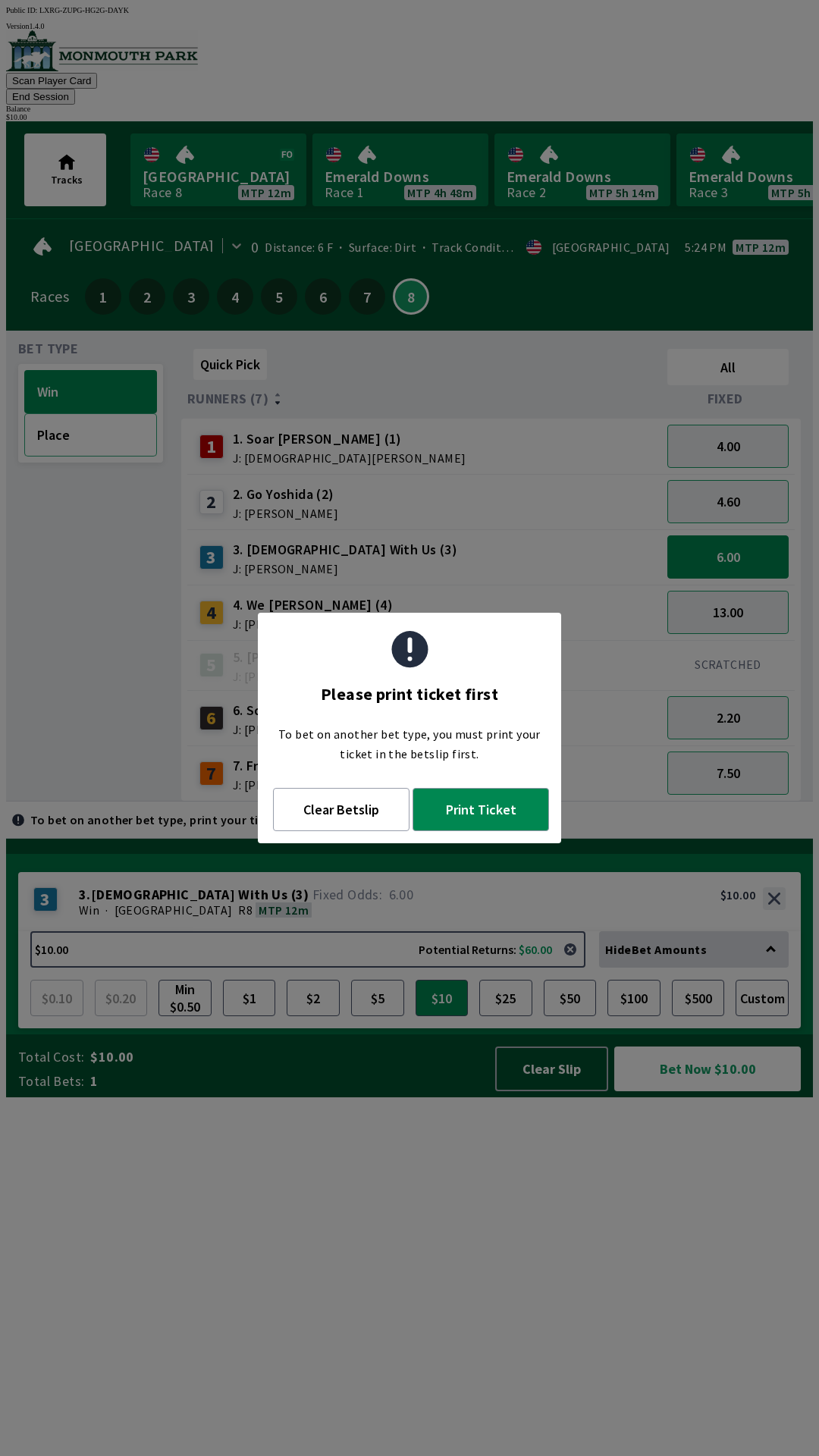
click at [84, 428] on button "Place" at bounding box center [91, 435] width 133 height 43
click at [333, 818] on button "Clear Betslip" at bounding box center [341, 810] width 136 height 43
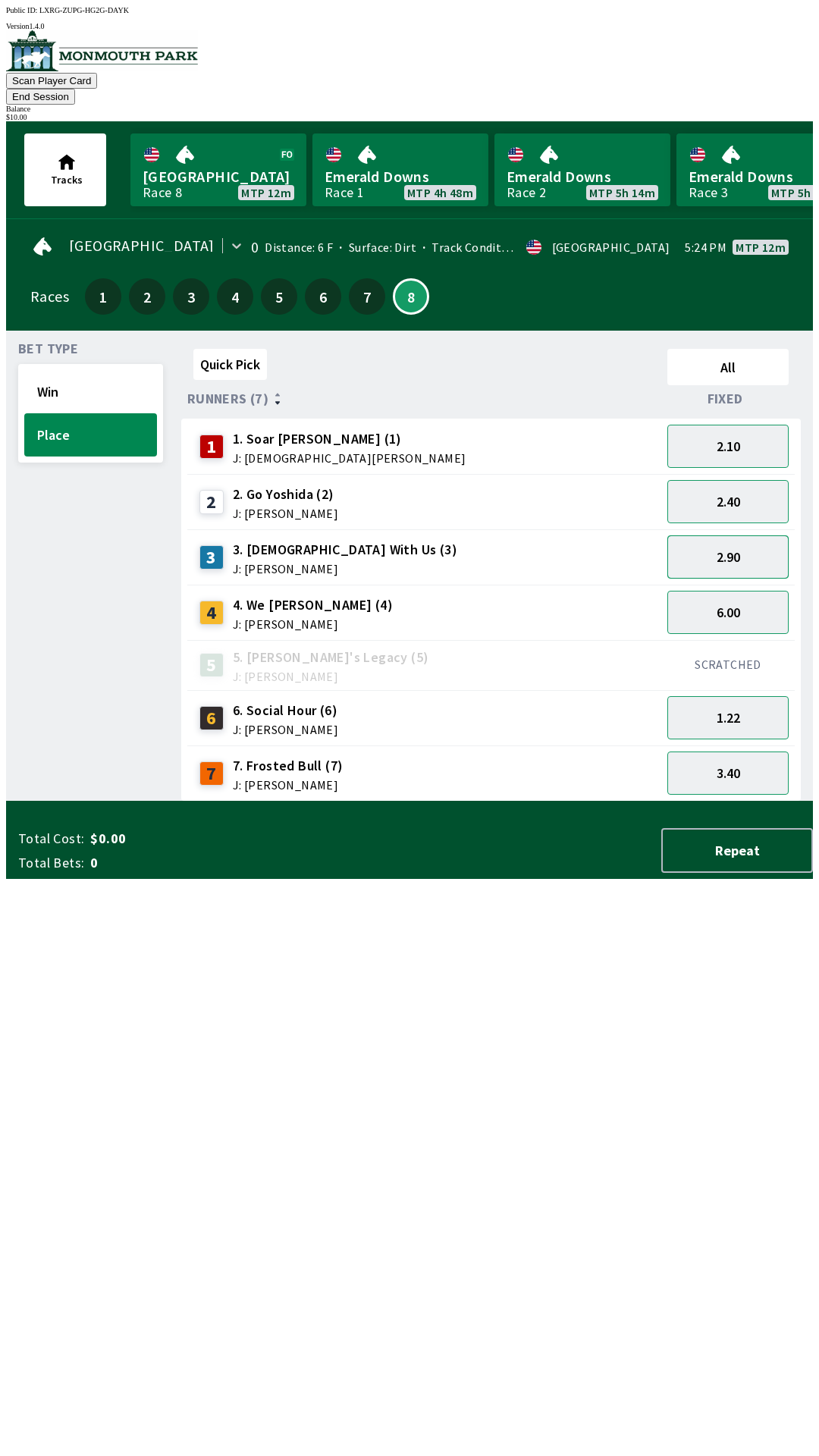
click at [714, 550] on button "2.90" at bounding box center [728, 557] width 121 height 43
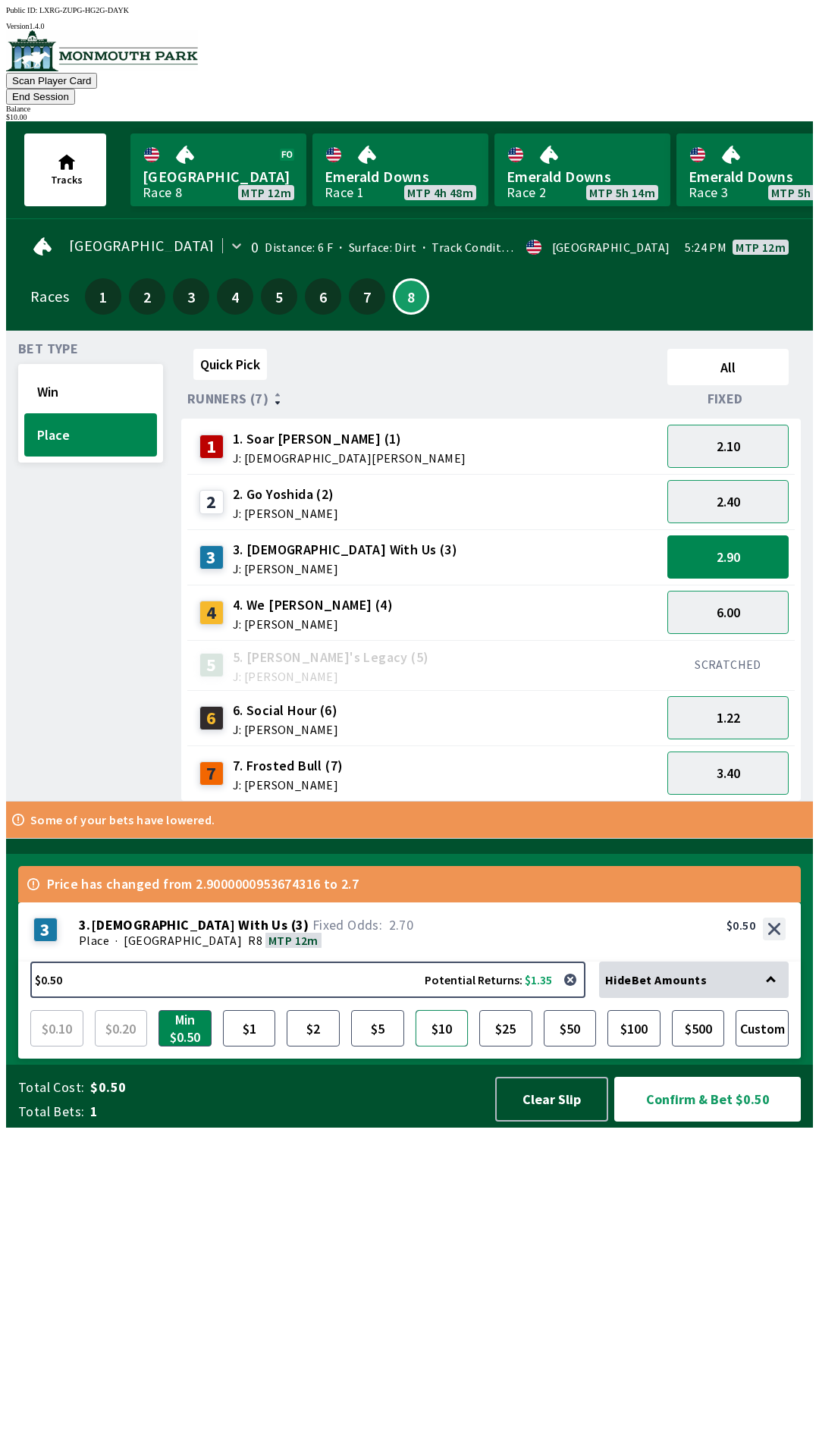
click at [452, 1047] on button "$10" at bounding box center [442, 1029] width 53 height 37
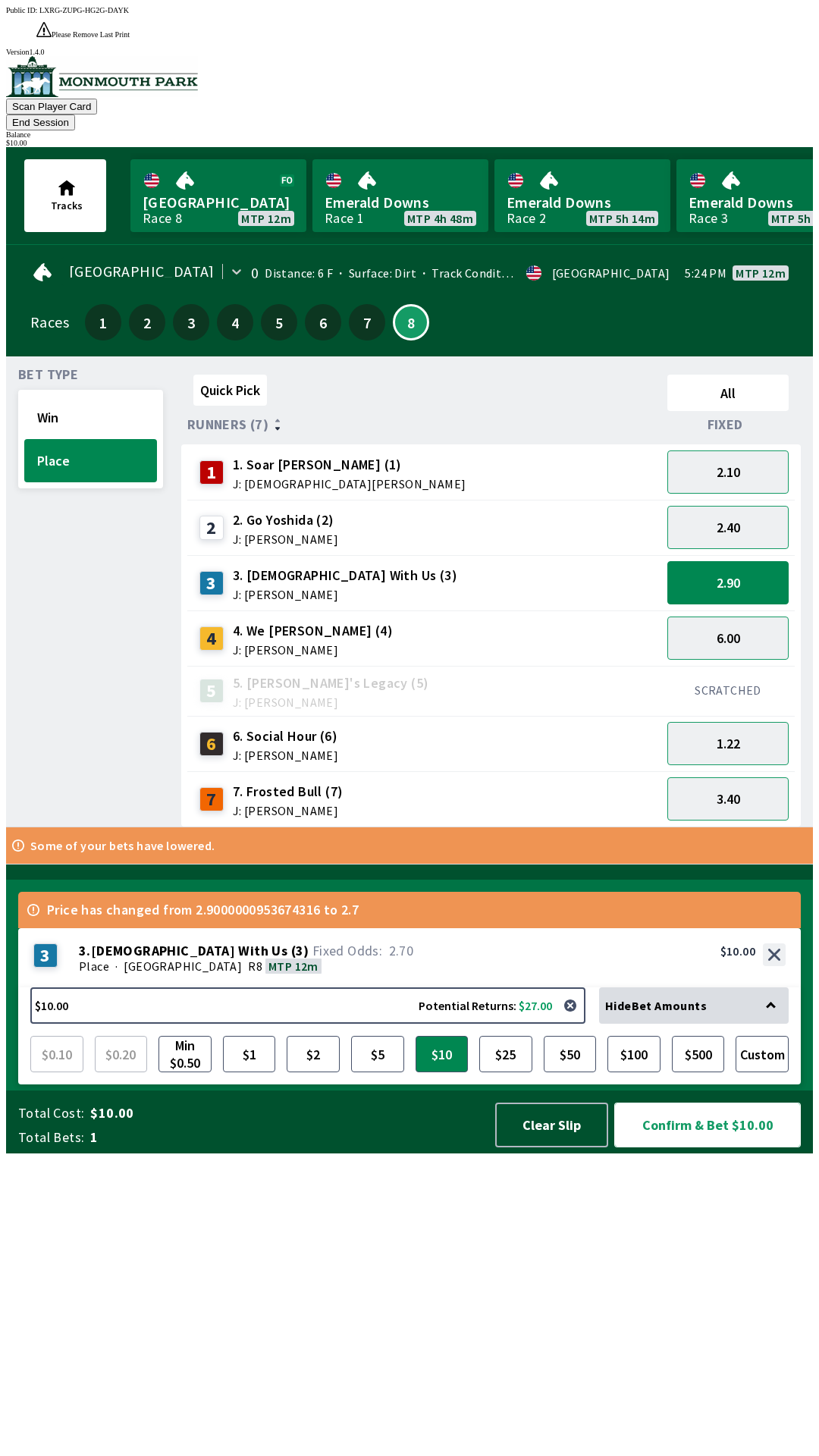
click at [668, 1148] on button "Confirm & Bet $10.00" at bounding box center [708, 1125] width 186 height 45
